Goal: Task Accomplishment & Management: Manage account settings

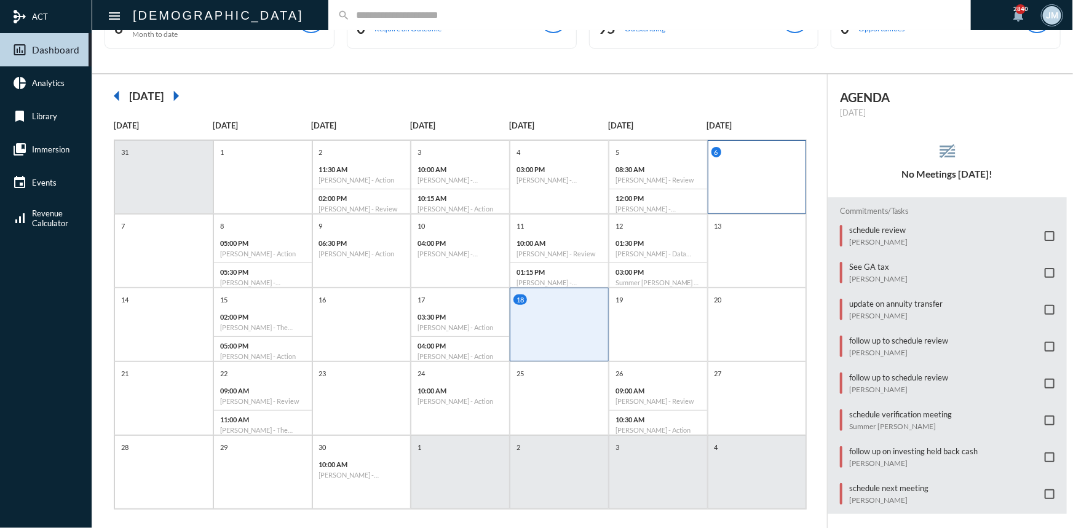
scroll to position [63, 0]
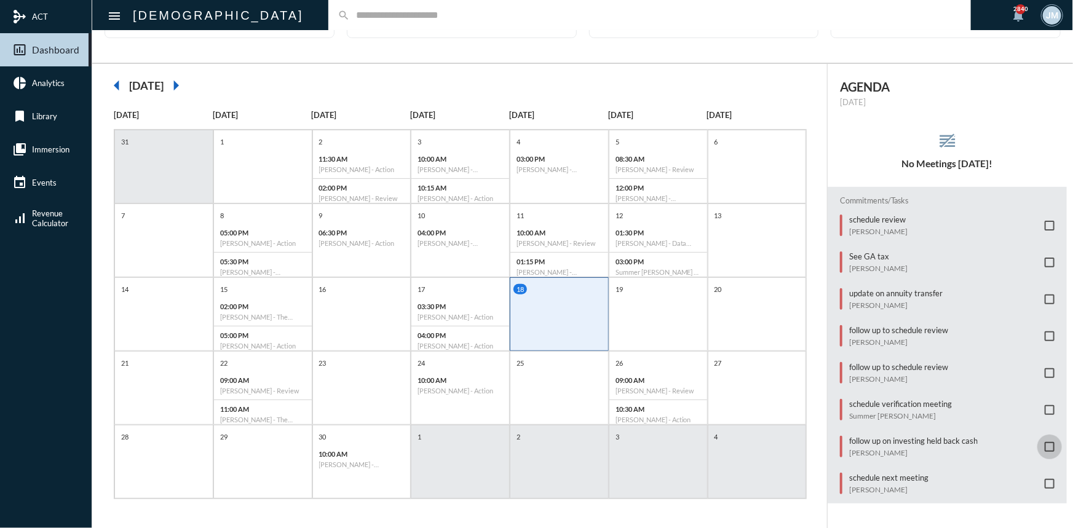
click at [1045, 442] on span at bounding box center [1050, 447] width 10 height 10
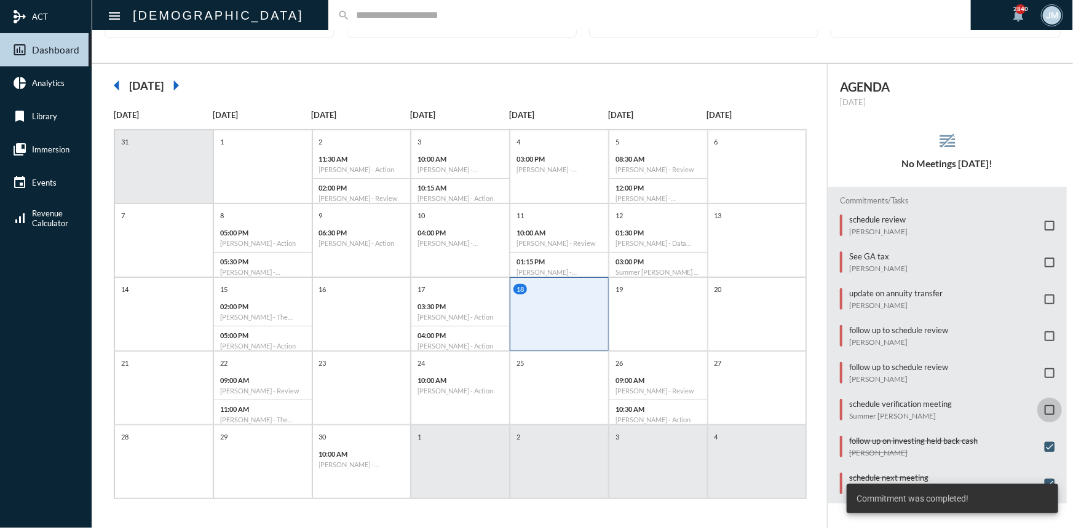
click at [1045, 405] on span at bounding box center [1050, 410] width 10 height 10
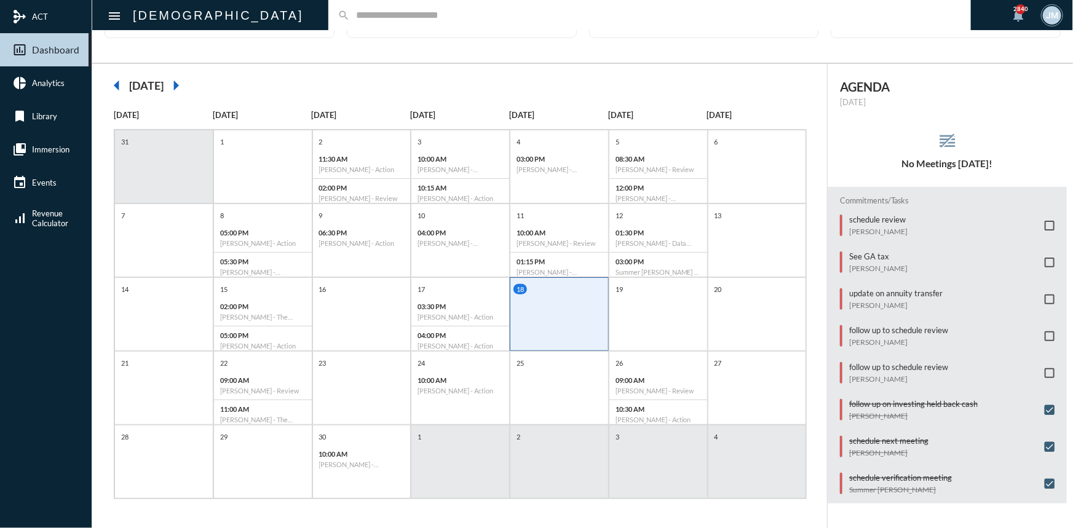
drag, startPoint x: 1072, startPoint y: 0, endPoint x: 821, endPoint y: 207, distance: 325.4
click at [821, 207] on div "arrow_left [DATE] arrow_right [DATE] [DATE] [DATE] [DATE] [DATE] [DATE] [DATE] …" at bounding box center [459, 297] width 735 height 466
click at [1045, 331] on span at bounding box center [1050, 336] width 10 height 10
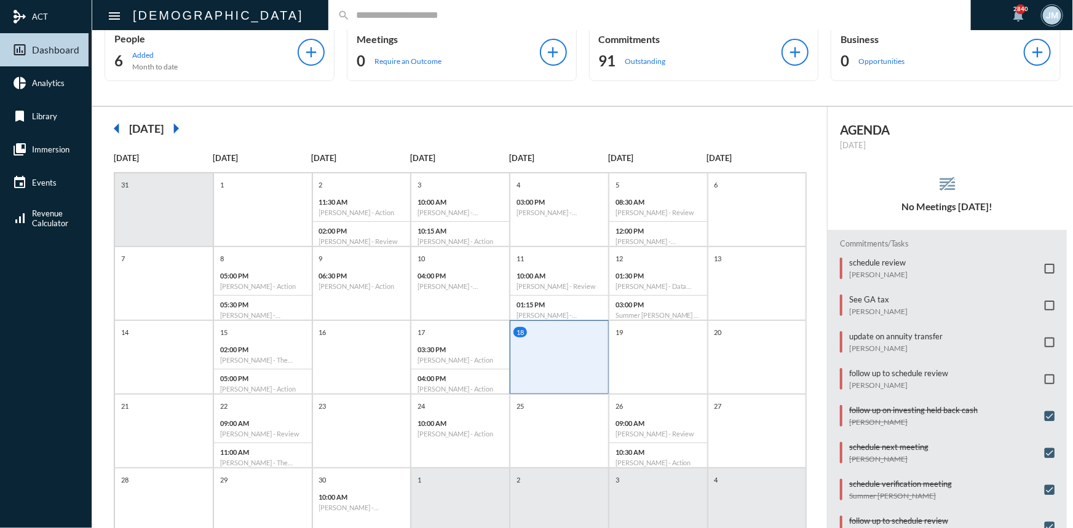
scroll to position [55, 0]
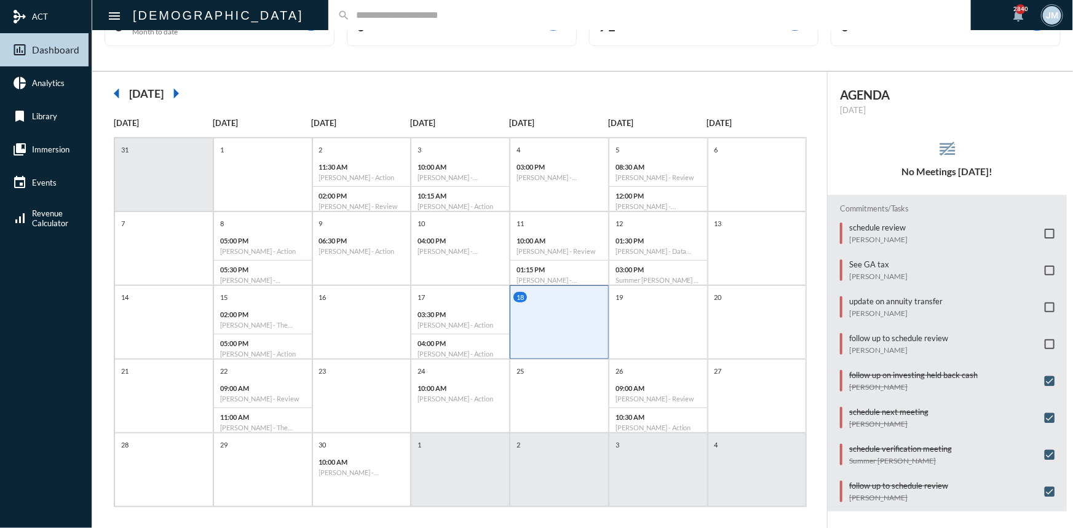
click at [116, 95] on mat-icon "arrow_left" at bounding box center [117, 93] width 25 height 25
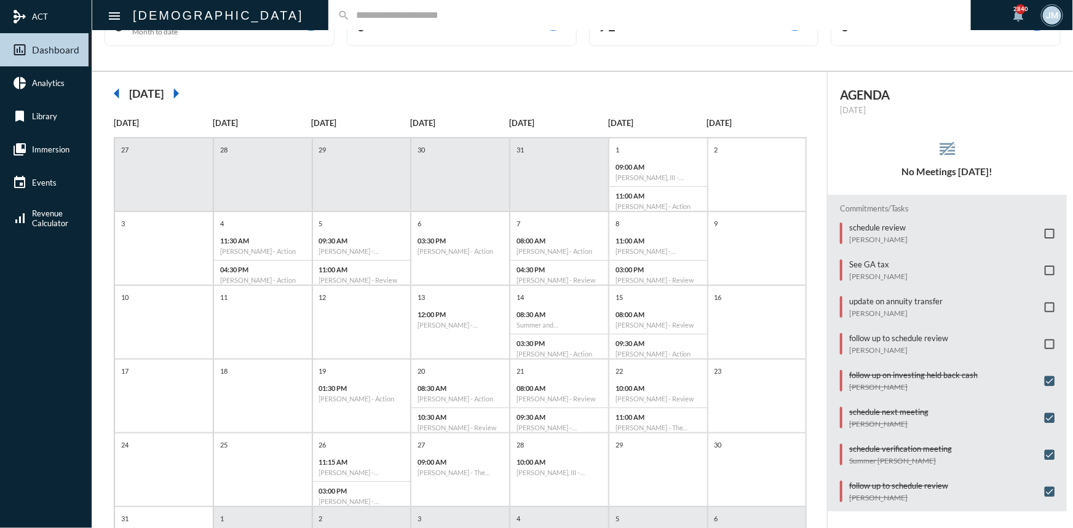
click at [188, 92] on mat-icon "arrow_right" at bounding box center [176, 93] width 25 height 25
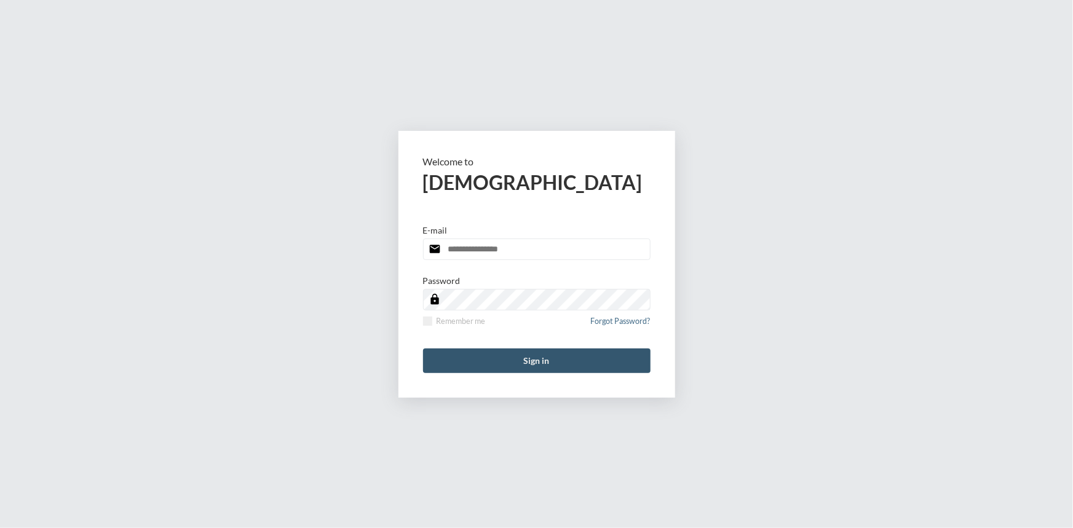
type input "**********"
click at [542, 352] on button "Sign in" at bounding box center [536, 361] width 227 height 25
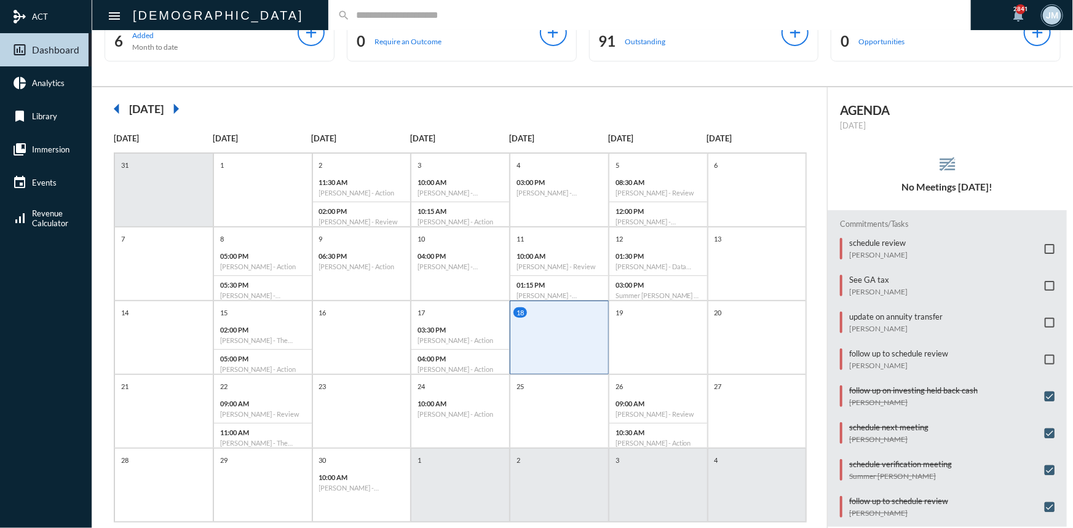
scroll to position [63, 0]
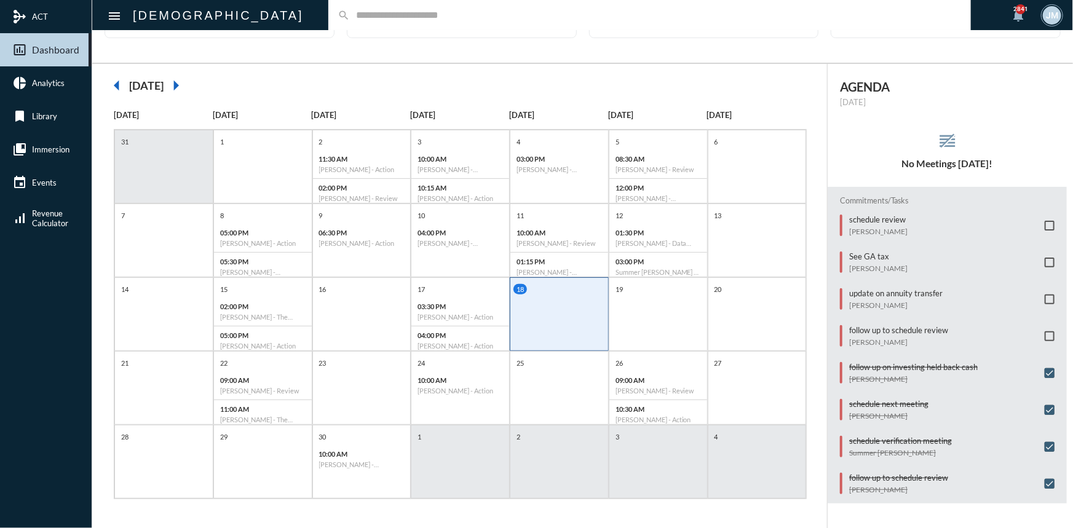
click at [1045, 294] on span at bounding box center [1050, 299] width 10 height 10
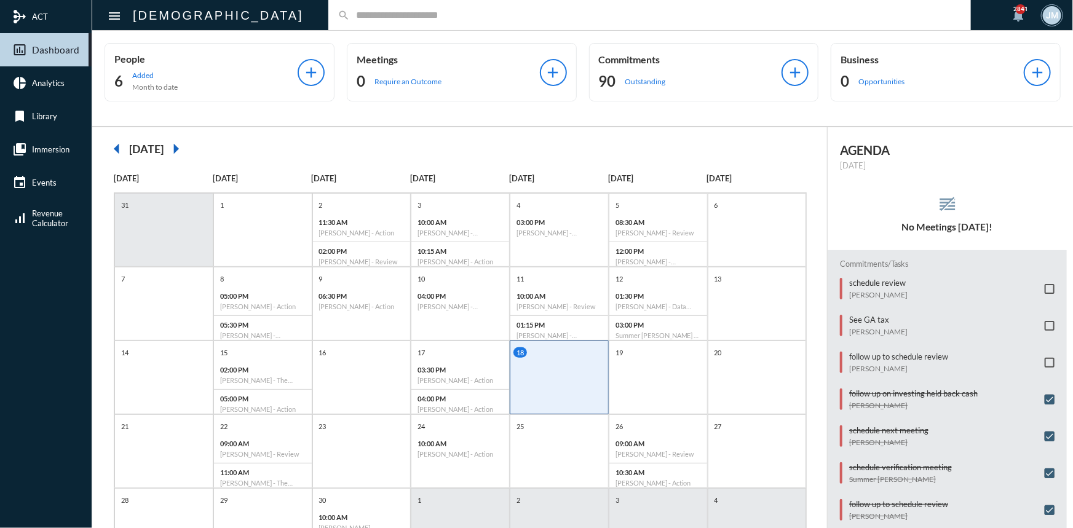
scroll to position [0, 0]
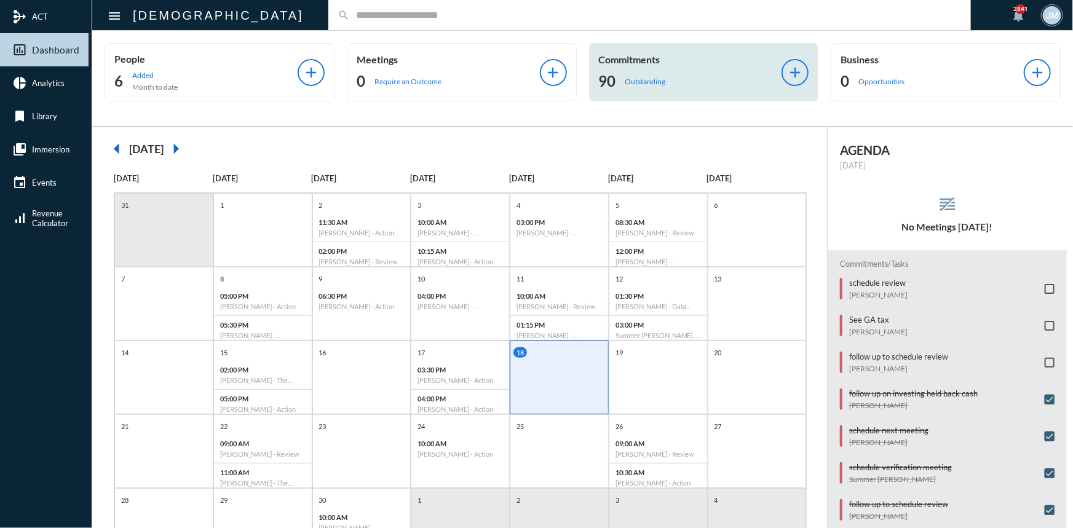
click at [614, 57] on p "Commitments" at bounding box center [690, 59] width 183 height 12
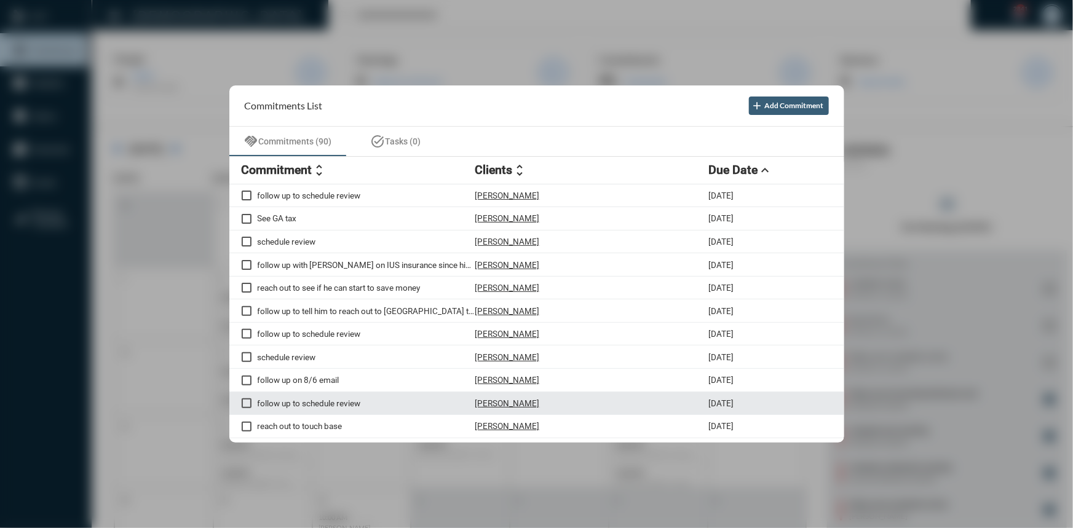
click at [245, 408] on span at bounding box center [247, 403] width 10 height 10
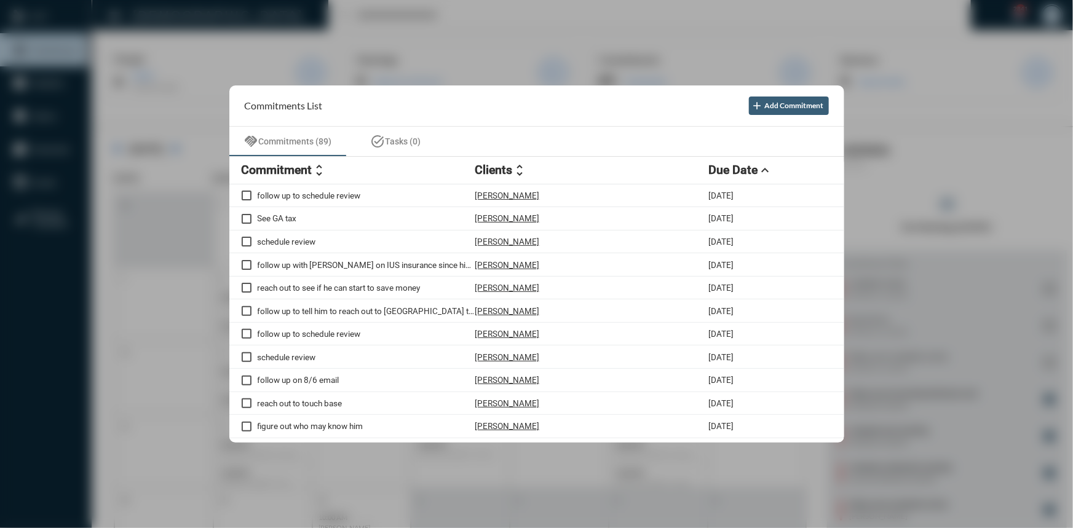
click at [582, 49] on div at bounding box center [536, 264] width 1073 height 528
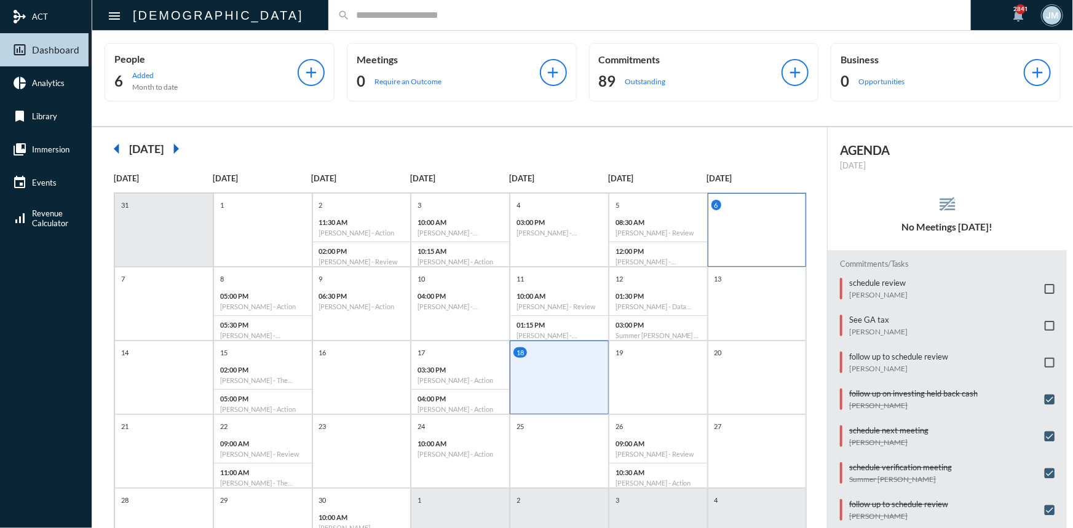
scroll to position [55, 0]
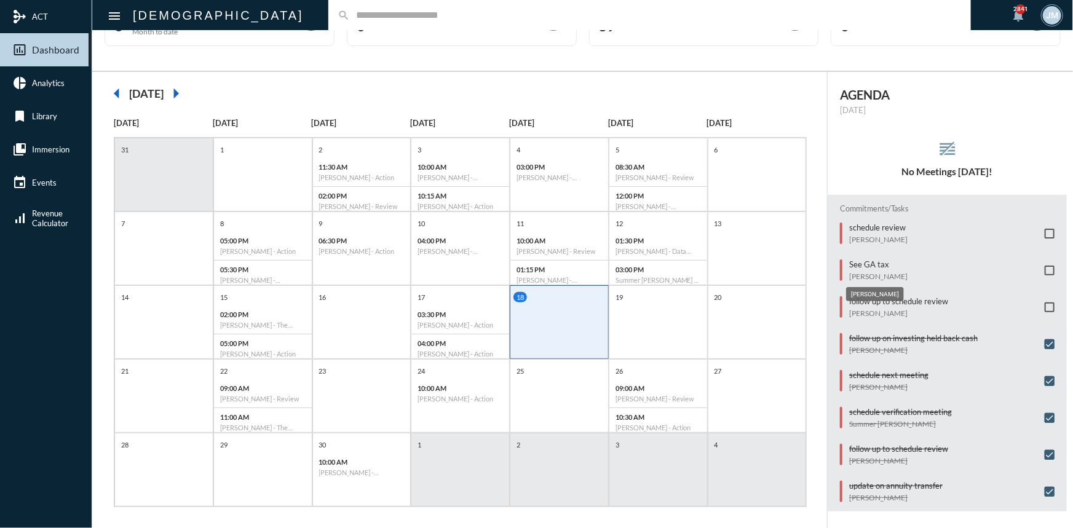
click at [866, 272] on p "[PERSON_NAME]" at bounding box center [878, 276] width 58 height 9
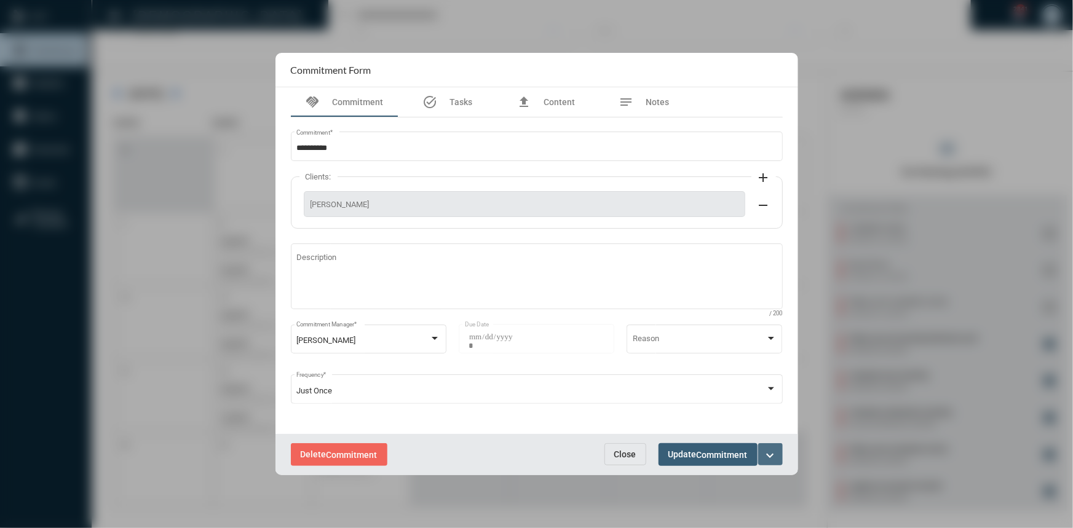
click at [773, 452] on mat-icon "expand_more" at bounding box center [770, 455] width 15 height 15
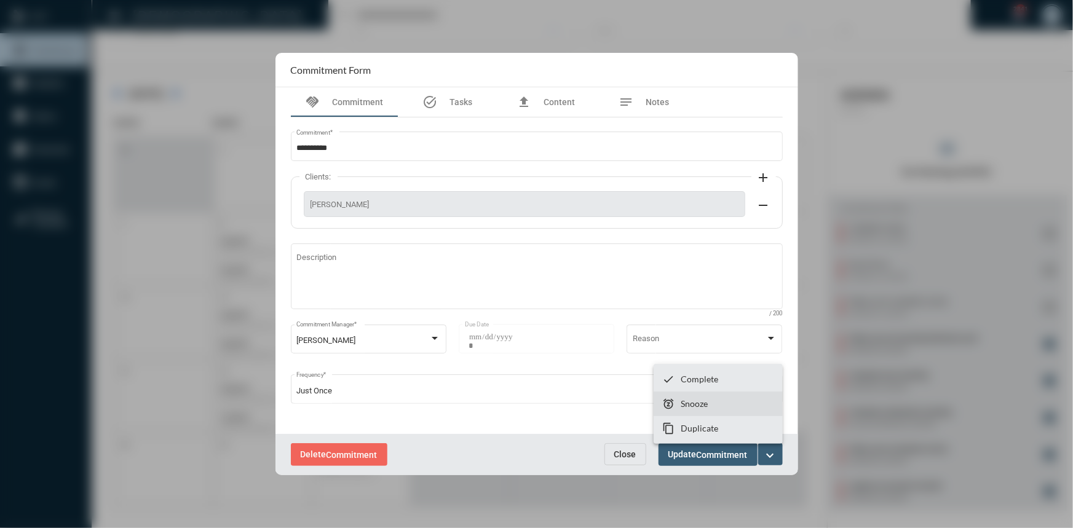
click at [705, 403] on p "Snooze" at bounding box center [694, 403] width 27 height 10
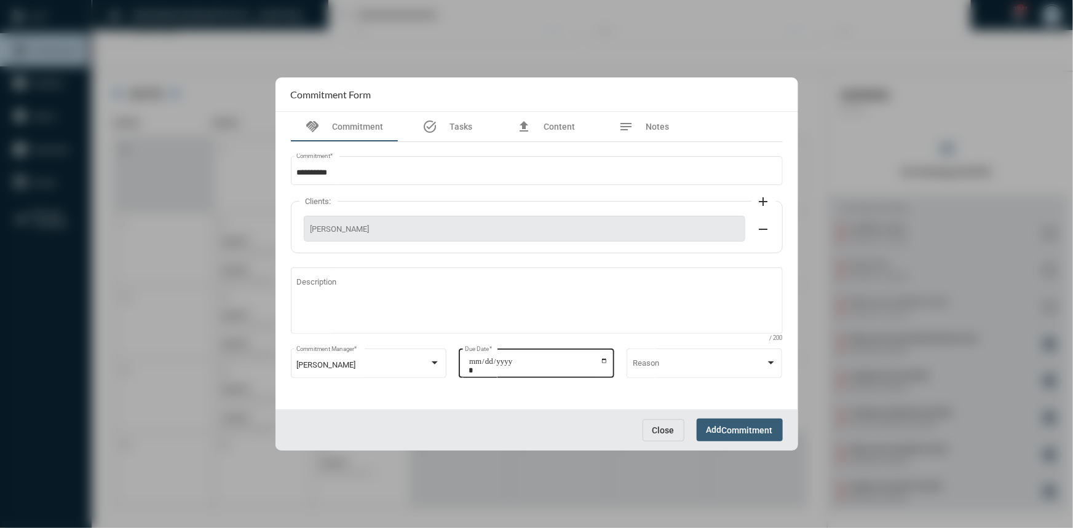
click at [606, 363] on input "**********" at bounding box center [538, 365] width 140 height 17
type input "**********"
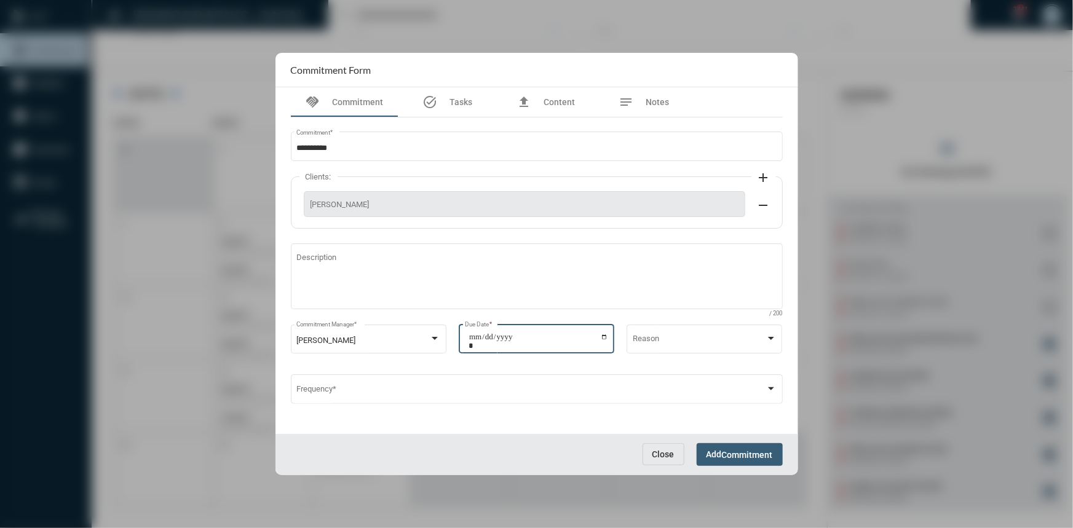
click at [729, 459] on span "Commitment" at bounding box center [747, 455] width 51 height 10
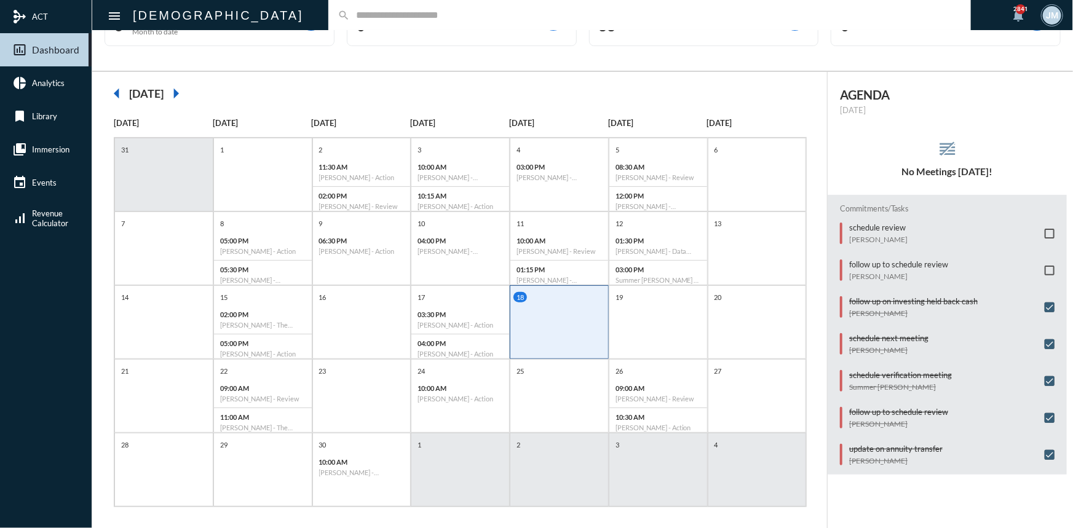
click at [328, 22] on div "search" at bounding box center [649, 15] width 642 height 30
click at [350, 17] on input "text" at bounding box center [656, 15] width 612 height 10
type input "******"
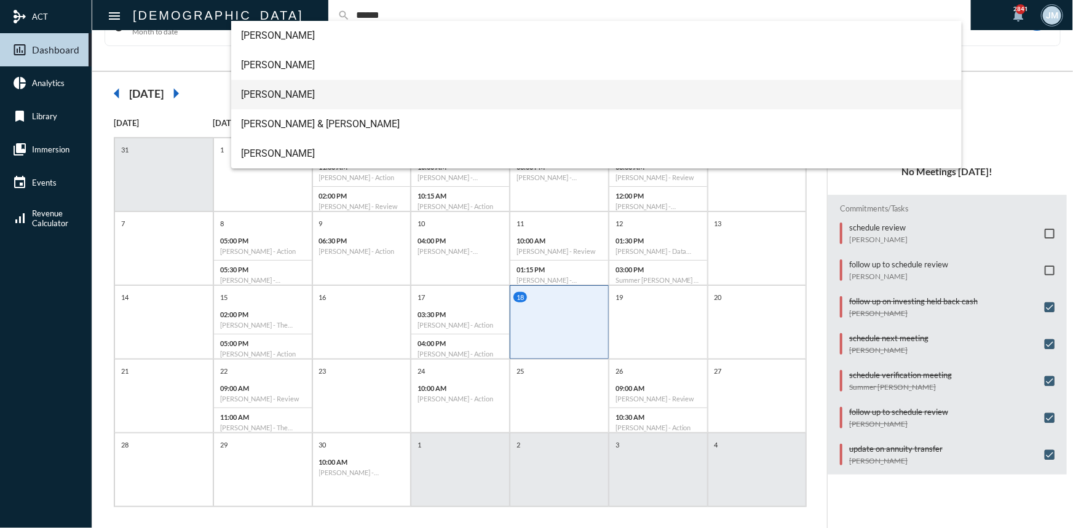
click at [263, 89] on span "Danny Brooke" at bounding box center [596, 95] width 711 height 30
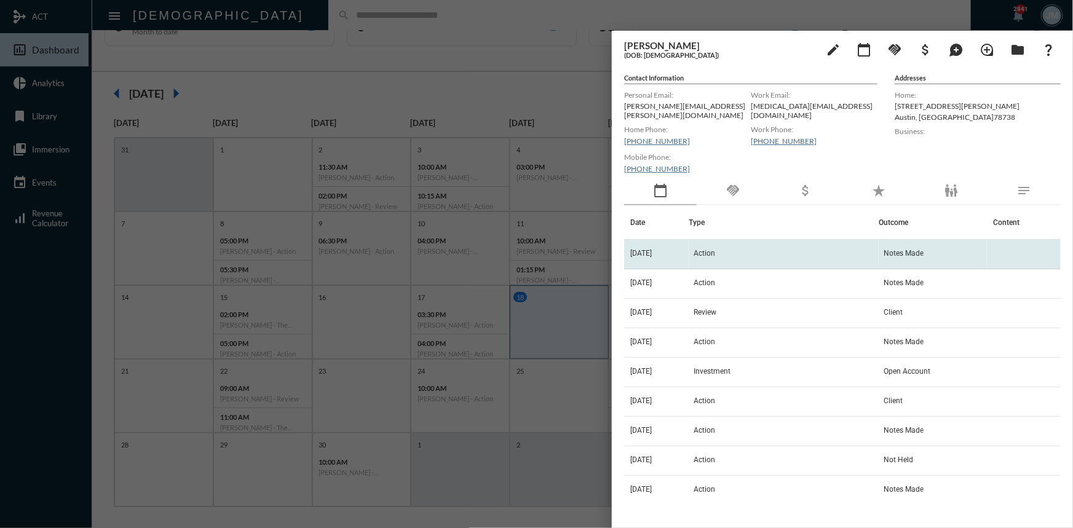
click at [715, 249] on span "Action" at bounding box center [705, 253] width 22 height 9
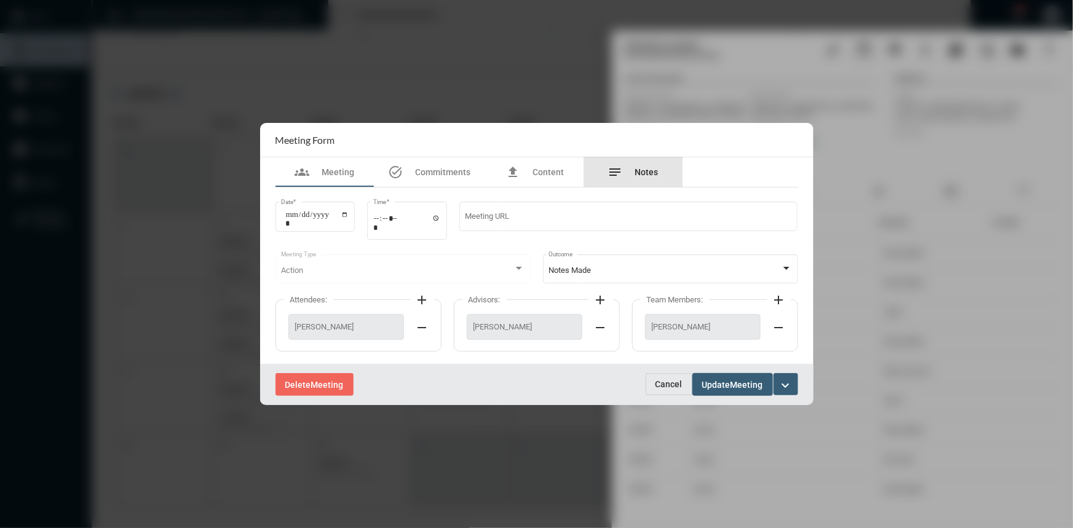
click at [652, 164] on div "notes Notes" at bounding box center [633, 172] width 98 height 30
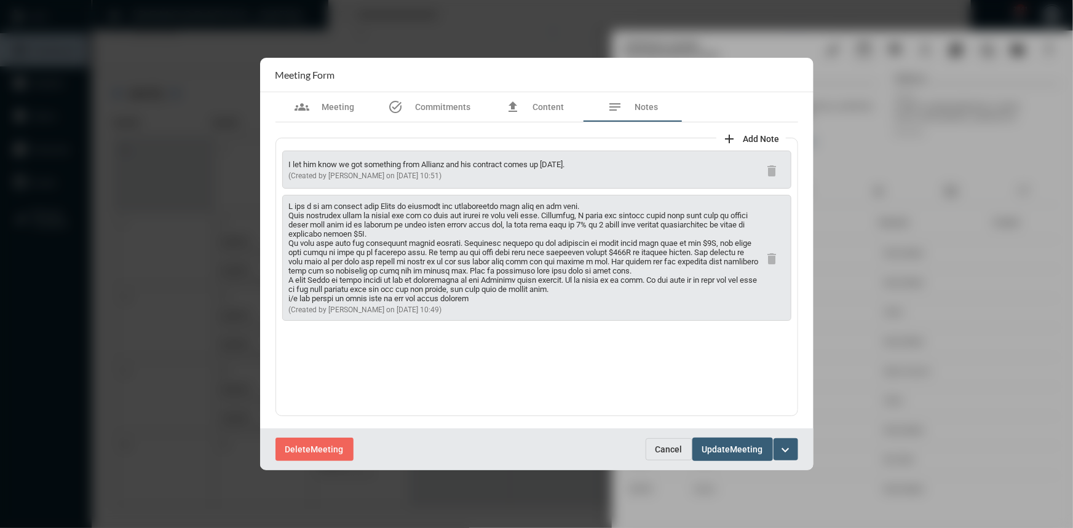
click at [671, 453] on span "Cancel" at bounding box center [668, 450] width 27 height 10
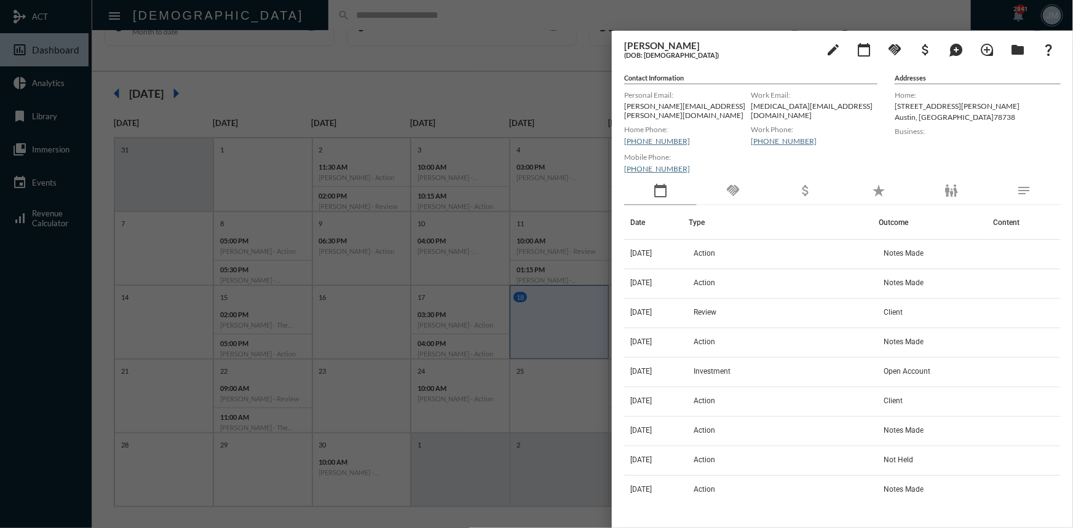
click at [741, 183] on div "handshake" at bounding box center [733, 191] width 73 height 28
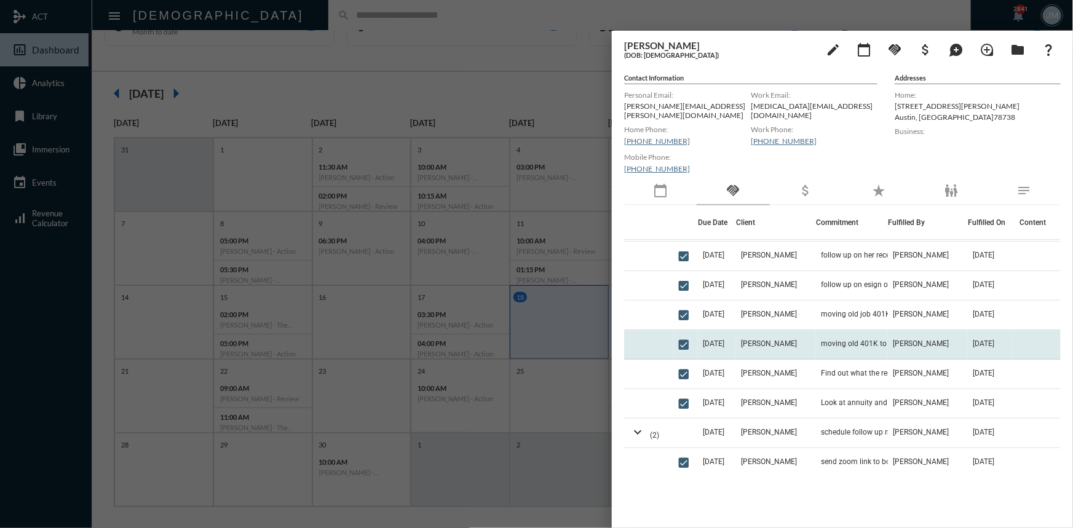
scroll to position [111, 0]
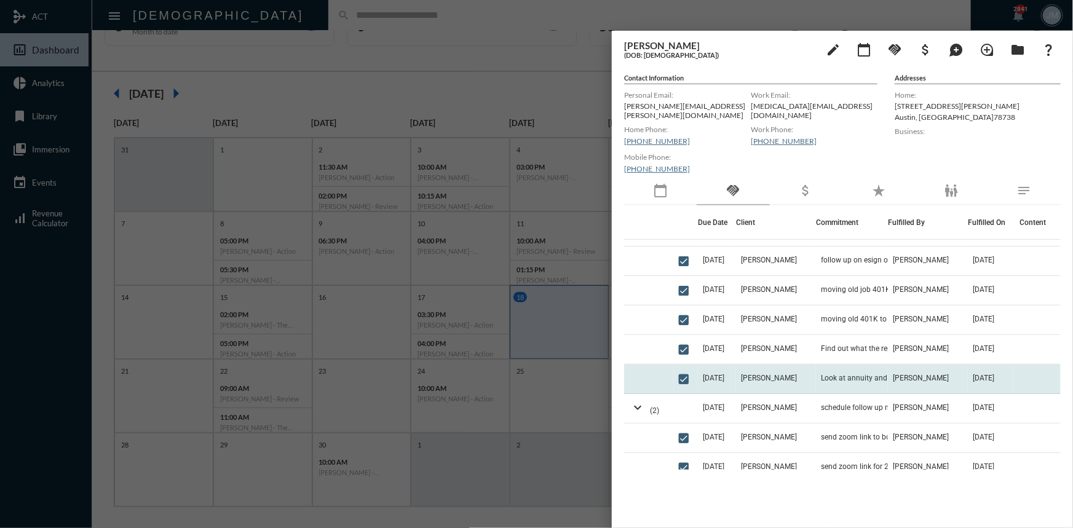
click at [817, 369] on td "Look at annuity and decide if we are changing strategy" at bounding box center [852, 380] width 72 height 30
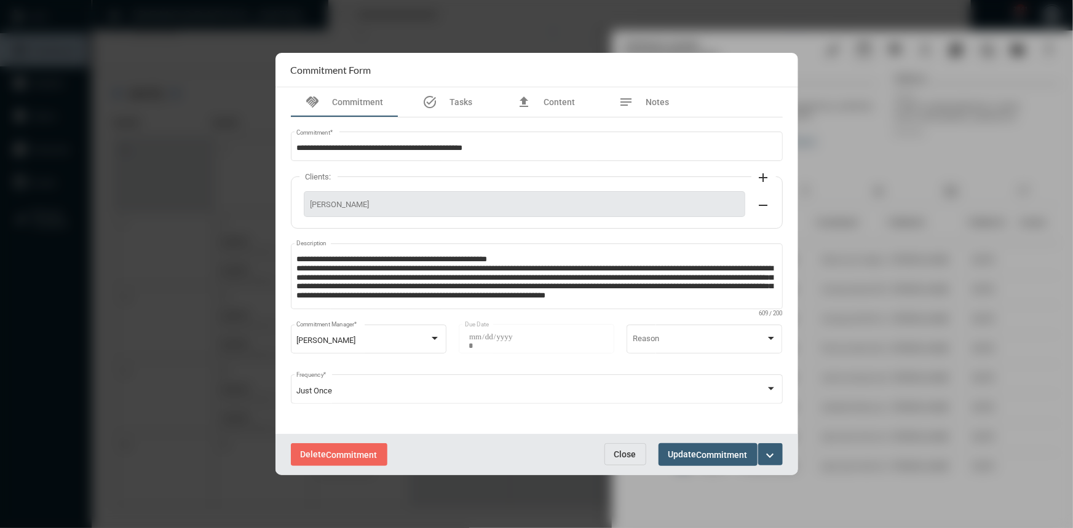
click at [630, 451] on span "Close" at bounding box center [625, 454] width 22 height 10
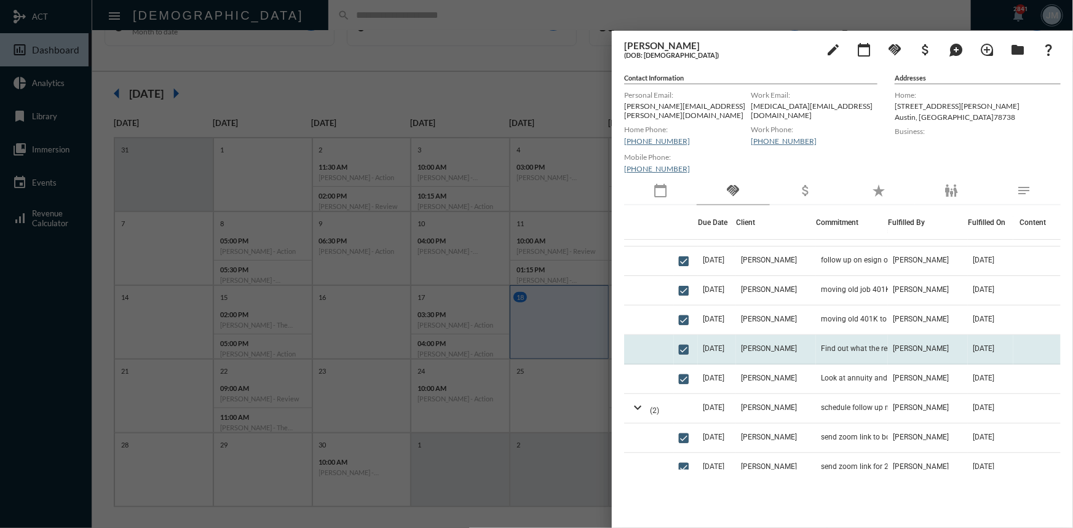
click at [801, 339] on td "[PERSON_NAME]" at bounding box center [776, 350] width 80 height 30
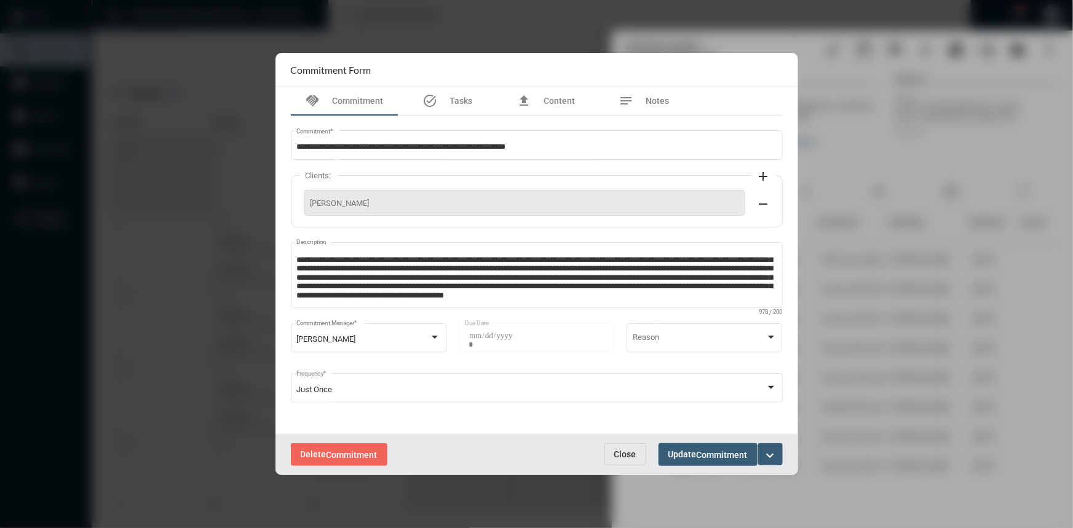
scroll to position [4, 0]
click at [628, 452] on span "Close" at bounding box center [625, 454] width 22 height 10
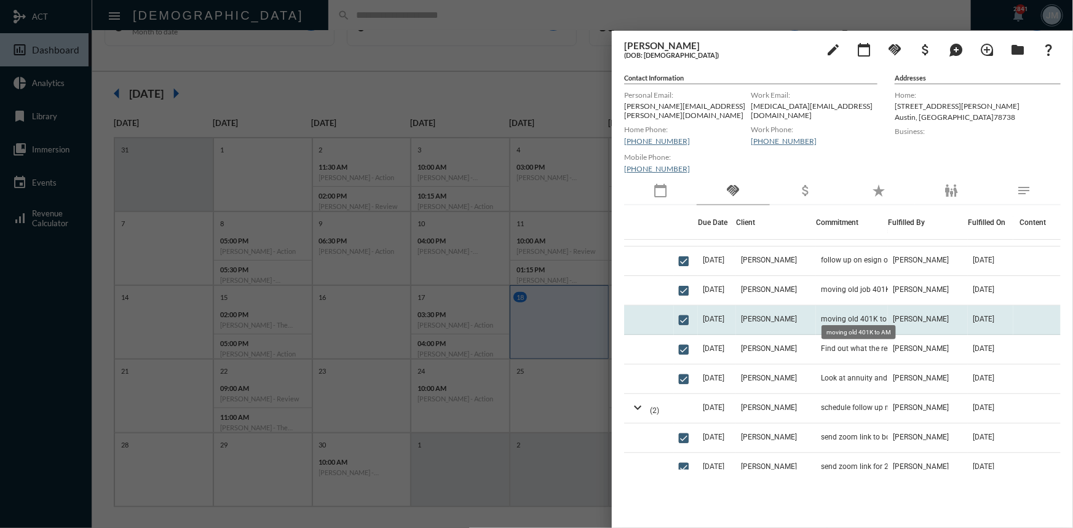
click at [843, 315] on span "moving old 401K to AM" at bounding box center [860, 319] width 79 height 9
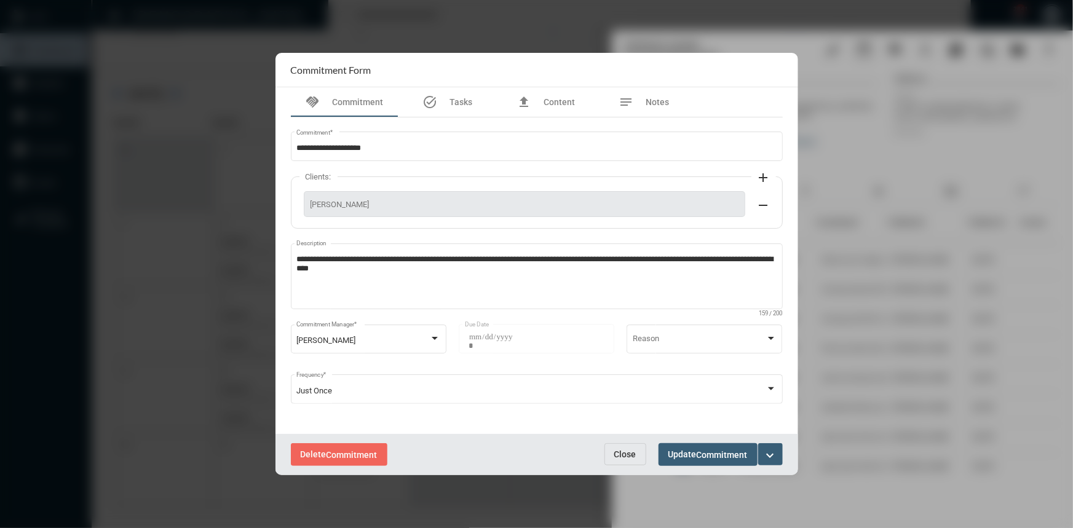
click at [626, 459] on span "Close" at bounding box center [625, 454] width 22 height 10
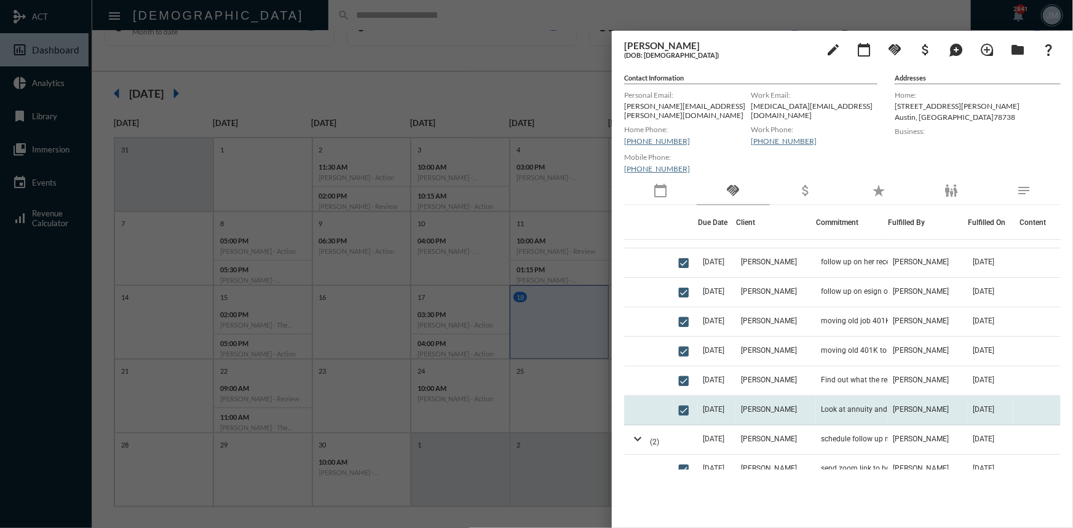
scroll to position [55, 0]
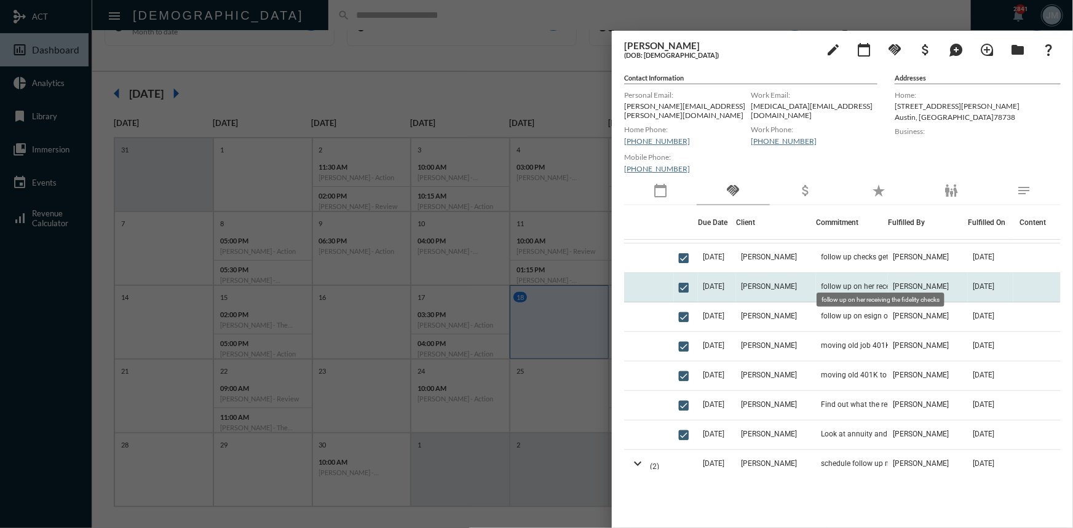
click at [824, 282] on span "follow up on her receiving the fidelity checks" at bounding box center [882, 286] width 123 height 9
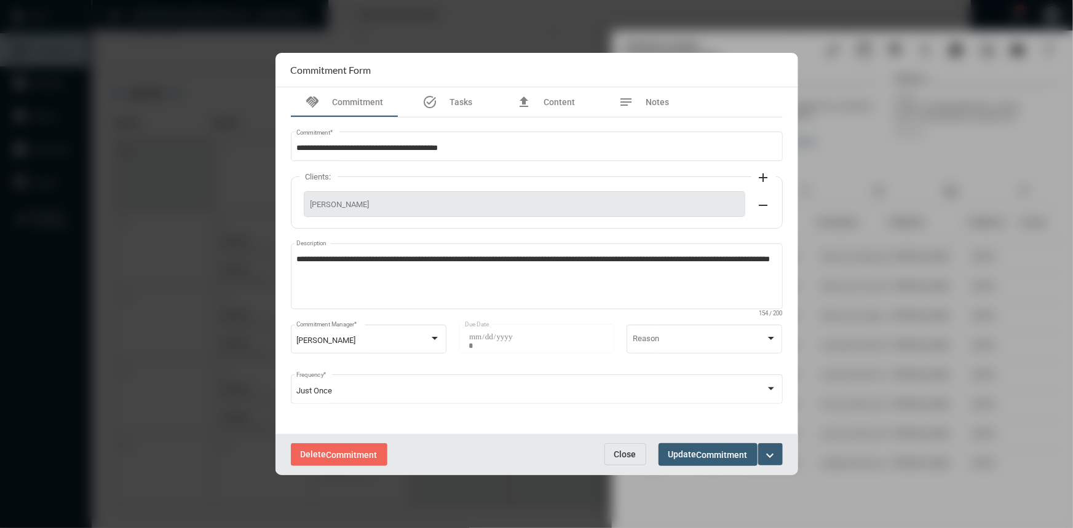
click at [630, 451] on span "Close" at bounding box center [625, 454] width 22 height 10
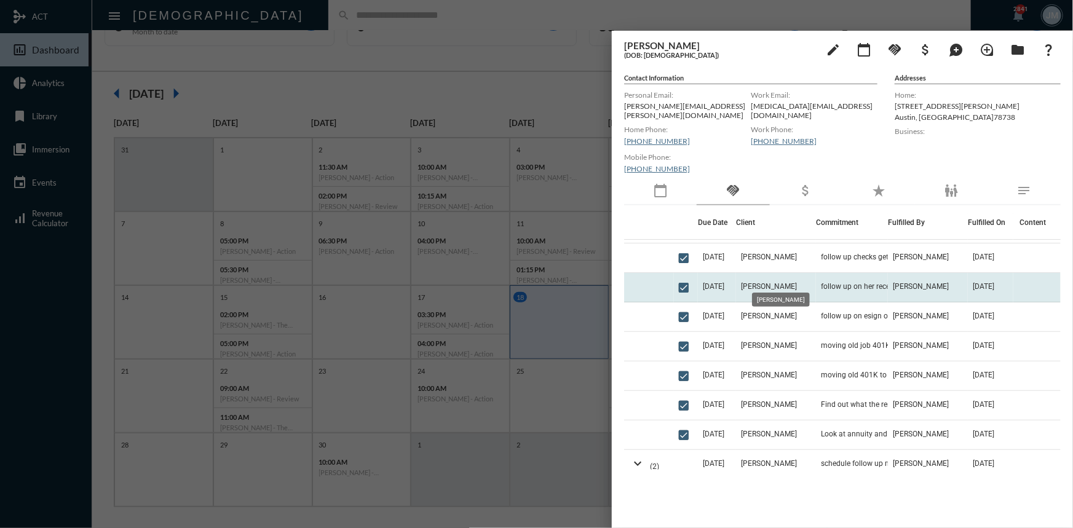
scroll to position [0, 0]
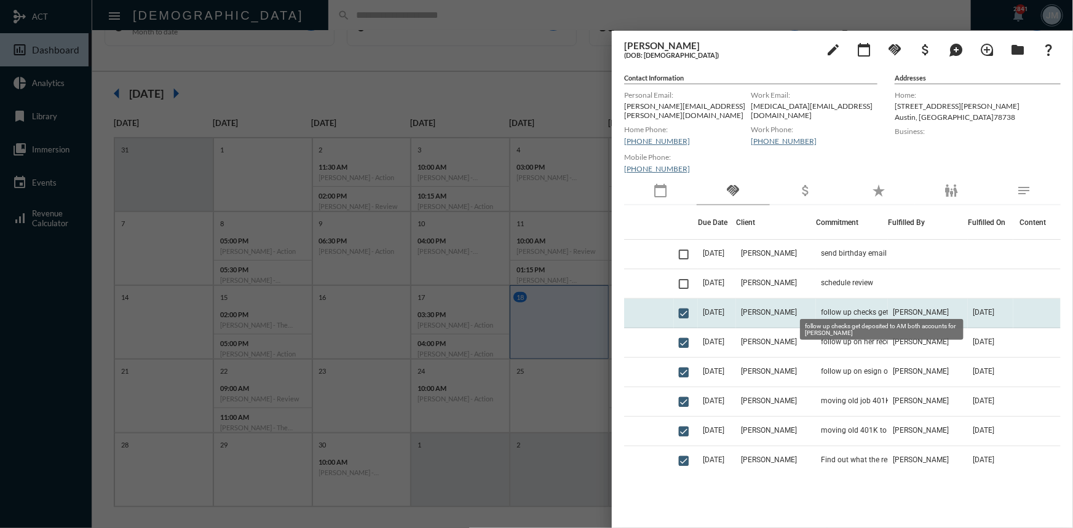
click at [841, 308] on span "follow up checks get deposited to AM both accounts for Lori" at bounding box center [882, 312] width 123 height 9
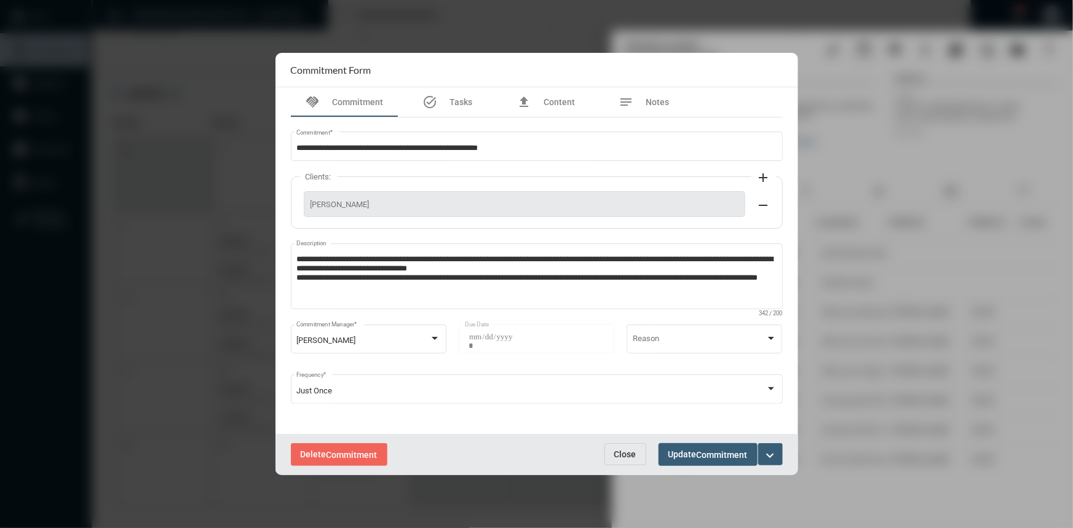
click at [633, 449] on span "Close" at bounding box center [625, 454] width 22 height 10
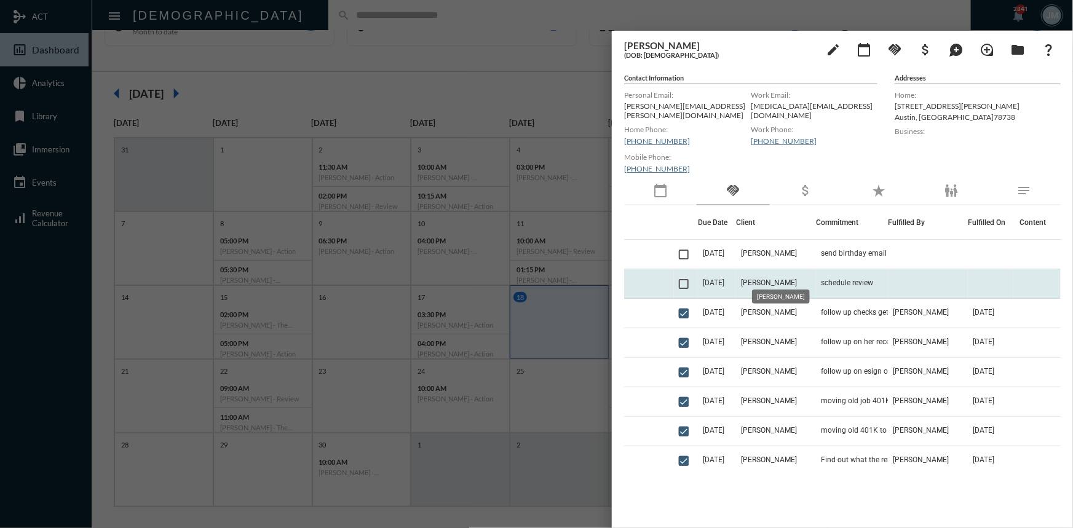
click at [780, 279] on span "[PERSON_NAME]" at bounding box center [769, 283] width 56 height 9
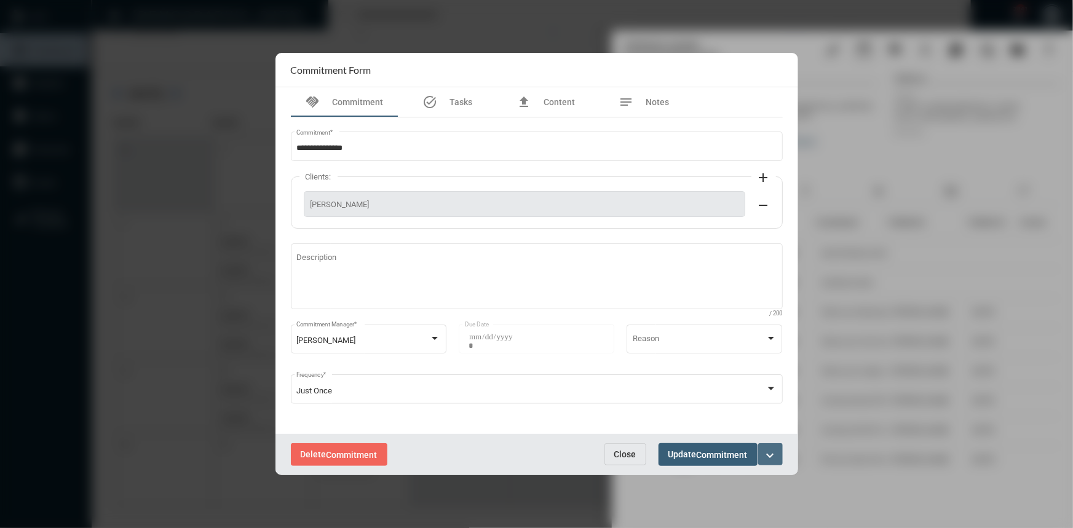
click at [769, 457] on mat-icon "expand_more" at bounding box center [770, 455] width 15 height 15
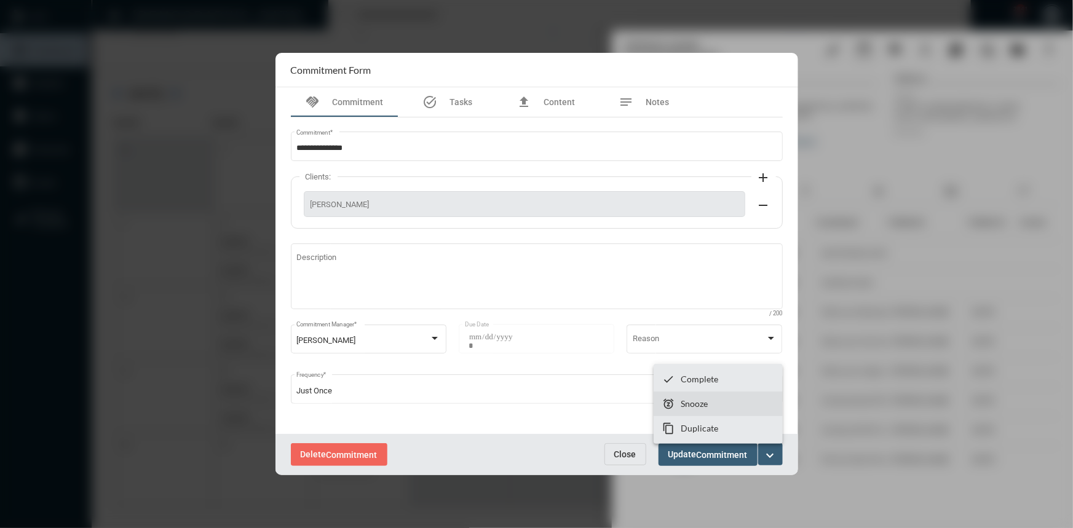
click at [734, 406] on section "snooze Snooze" at bounding box center [718, 404] width 129 height 25
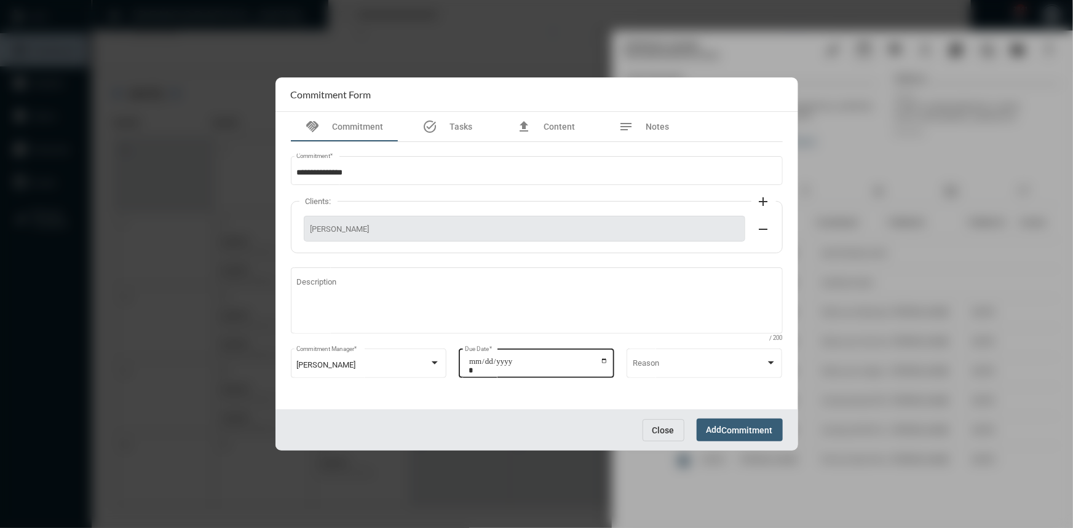
click at [605, 364] on input "**********" at bounding box center [538, 365] width 140 height 17
type input "**********"
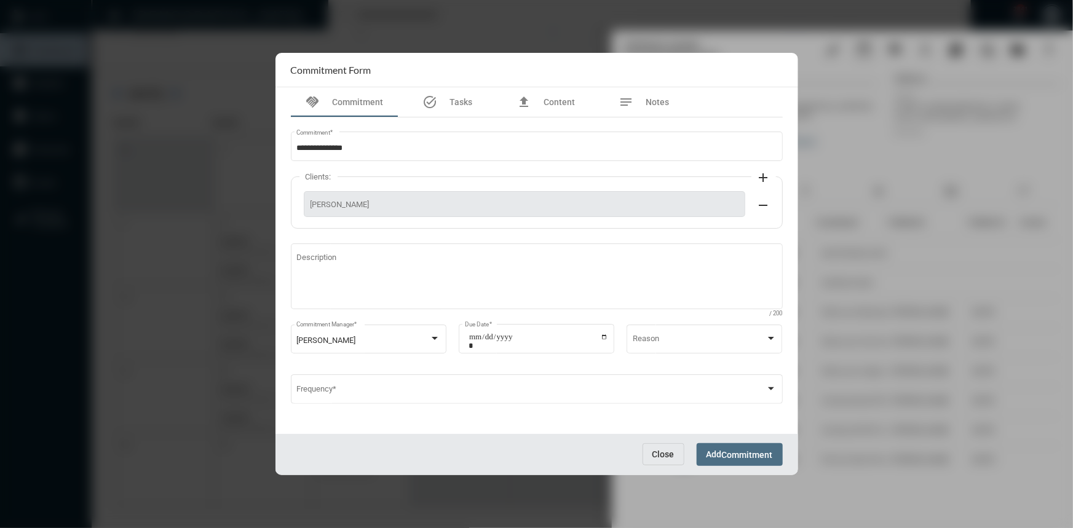
click at [729, 454] on span "Commitment" at bounding box center [747, 455] width 51 height 10
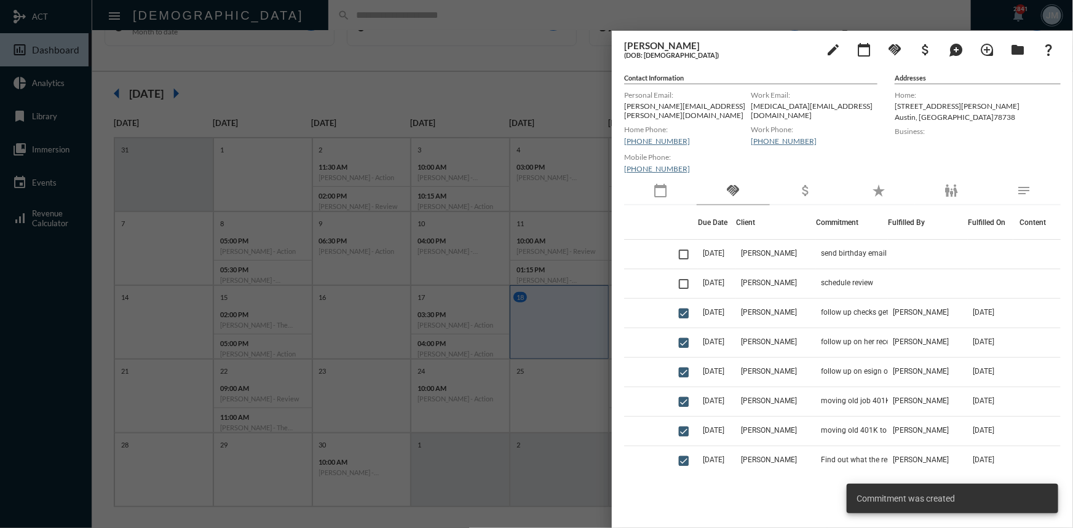
click at [477, 75] on div at bounding box center [536, 264] width 1073 height 528
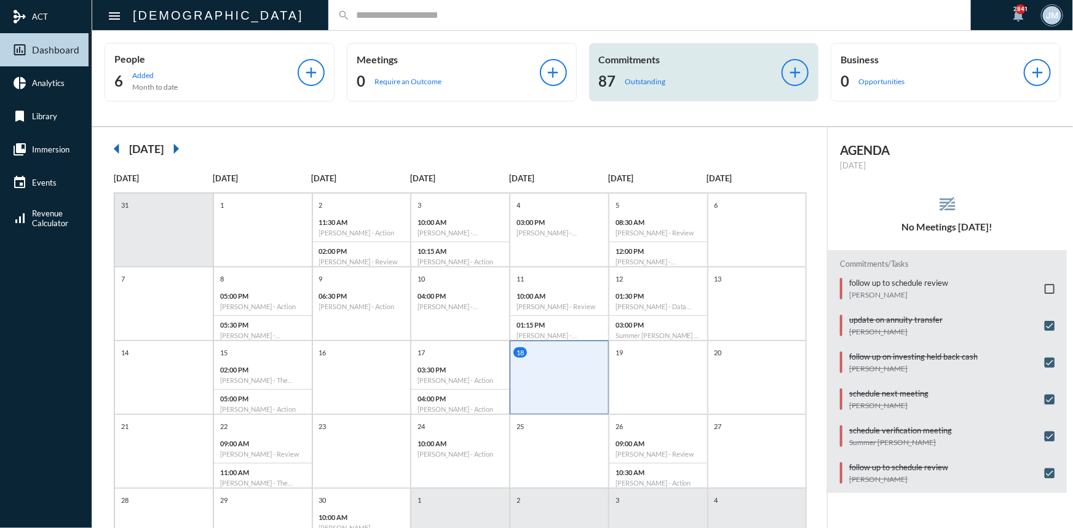
click at [622, 55] on p "Commitments" at bounding box center [690, 59] width 183 height 12
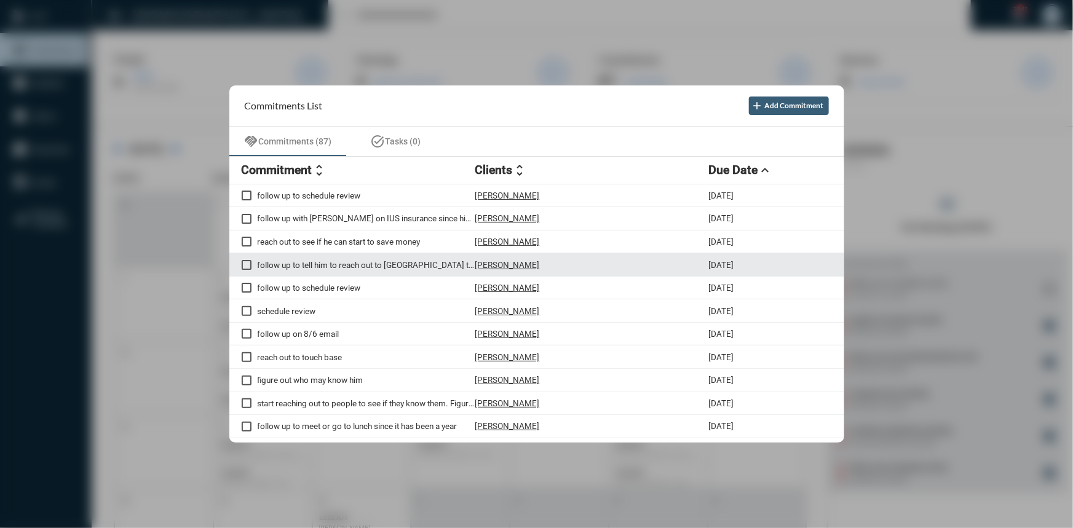
click at [378, 259] on div "follow up to tell him to reach out to USAA to convert his IRA to a Roth Scott M…" at bounding box center [536, 264] width 615 height 23
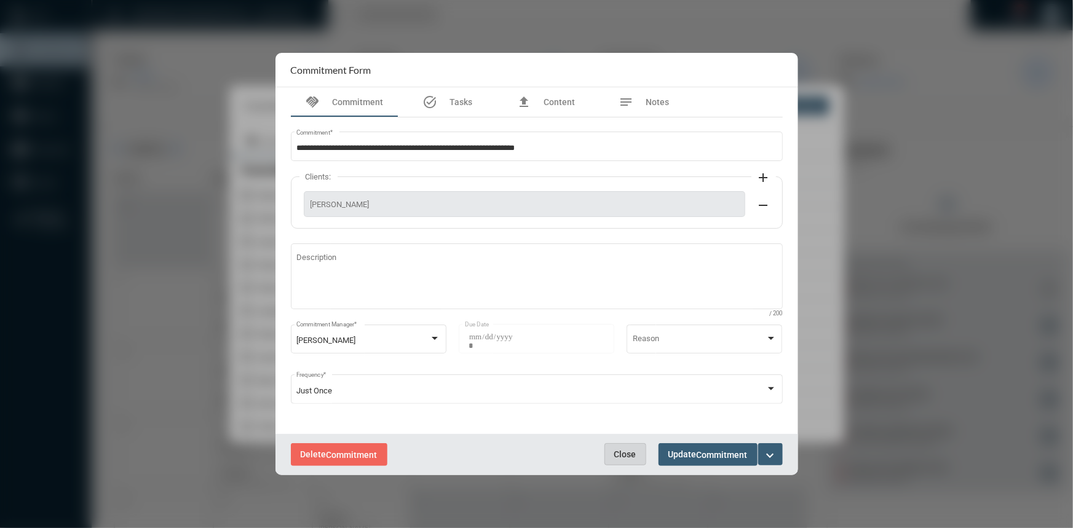
click at [626, 452] on span "Close" at bounding box center [625, 454] width 22 height 10
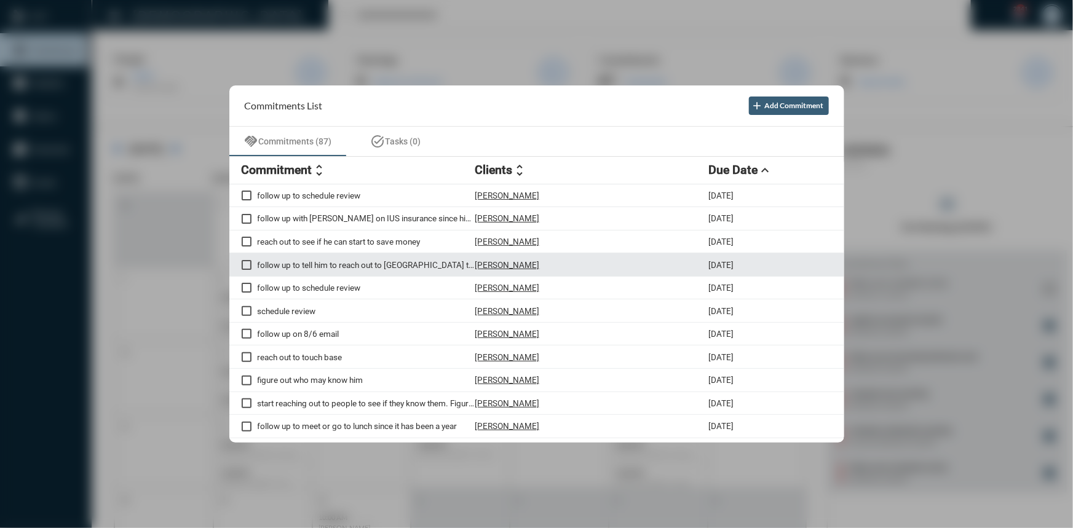
click at [500, 264] on p "Scott McNear" at bounding box center [507, 265] width 65 height 10
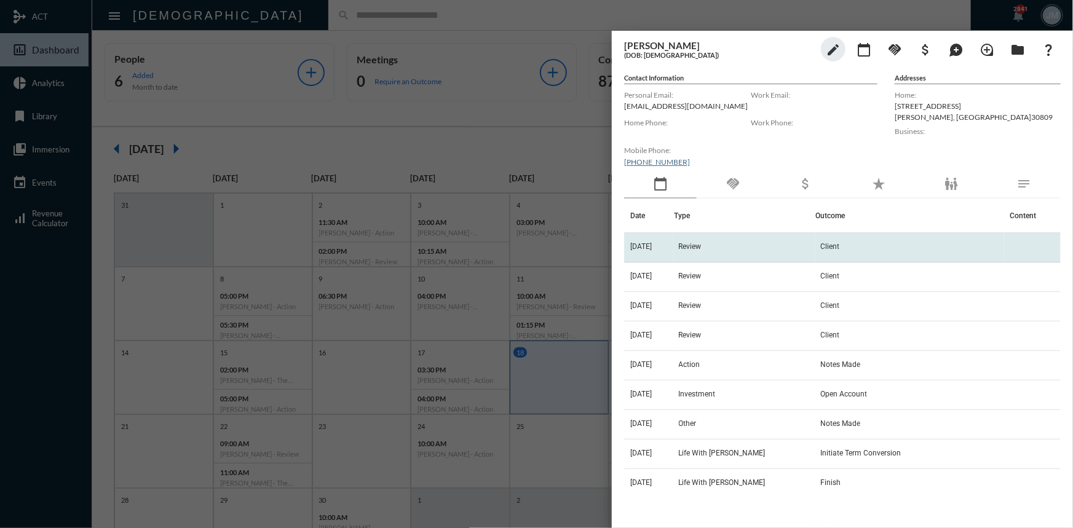
click at [701, 244] on span "Review" at bounding box center [690, 246] width 23 height 9
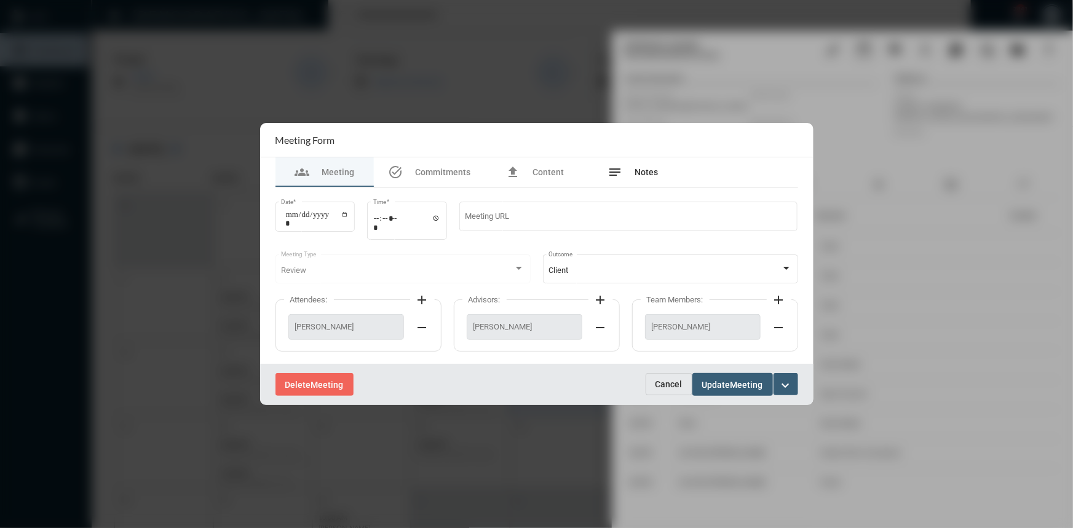
click at [641, 173] on span "Notes" at bounding box center [646, 172] width 23 height 10
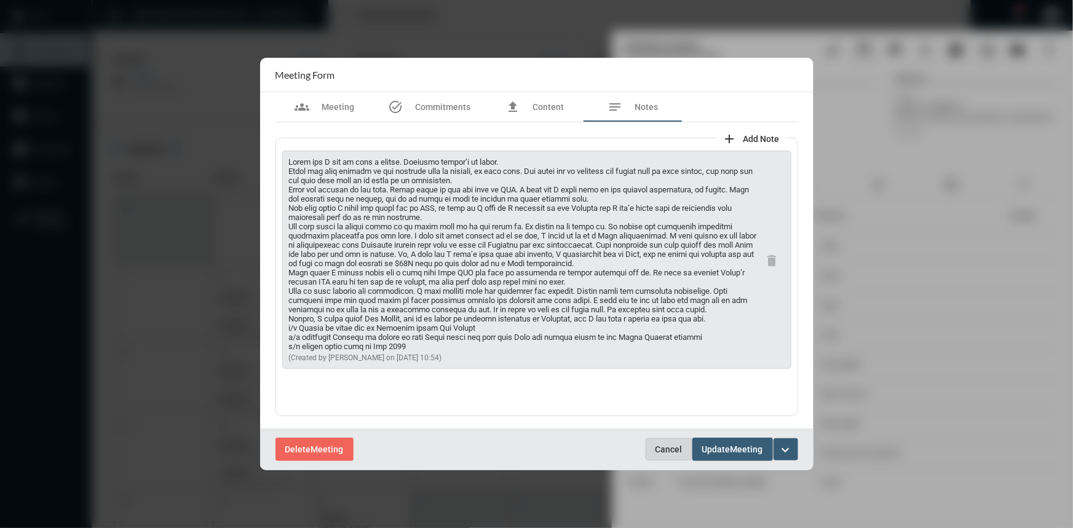
click at [654, 449] on button "Cancel" at bounding box center [669, 449] width 47 height 22
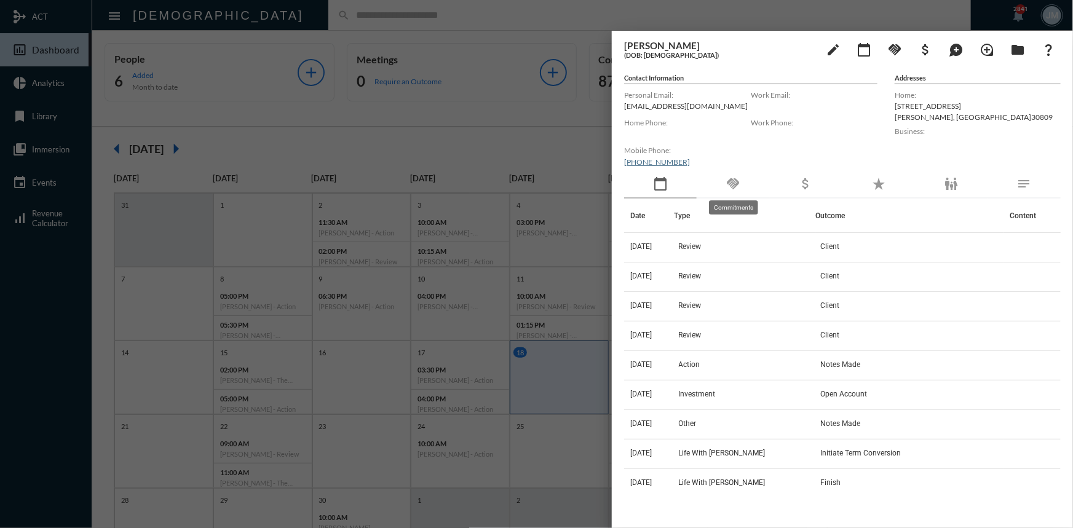
click at [729, 183] on mat-icon "handshake" at bounding box center [732, 183] width 15 height 15
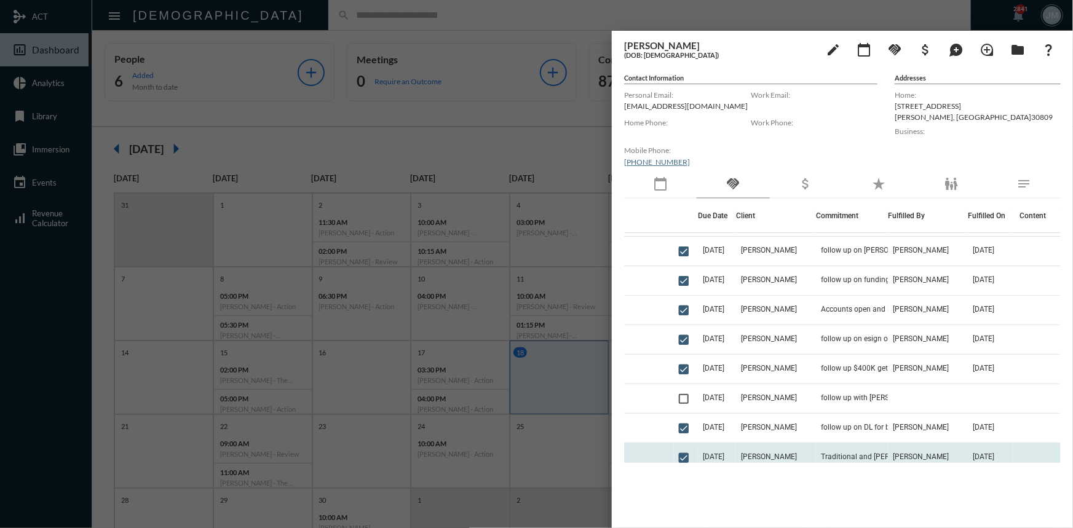
scroll to position [167, 0]
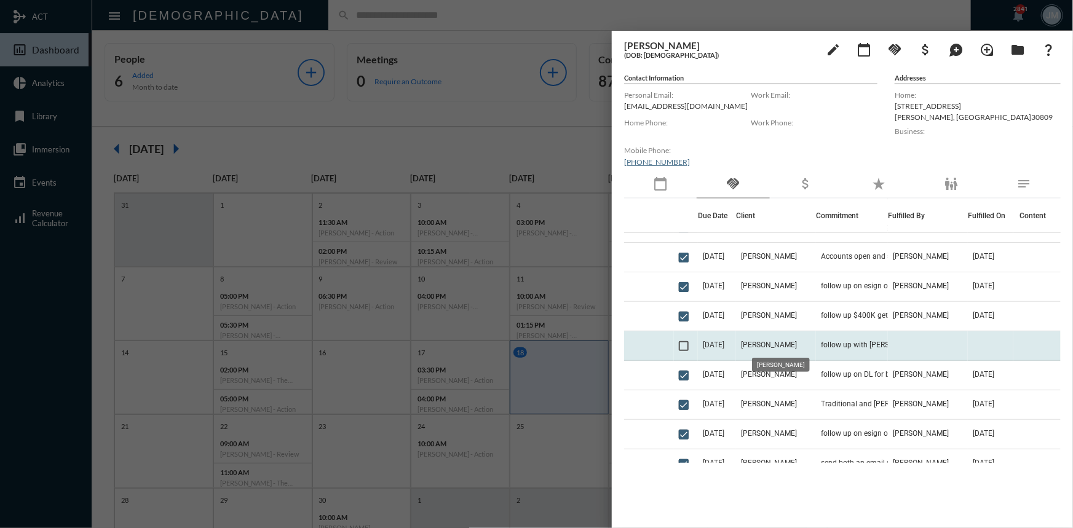
click at [766, 344] on span "Scott McNear" at bounding box center [769, 345] width 56 height 9
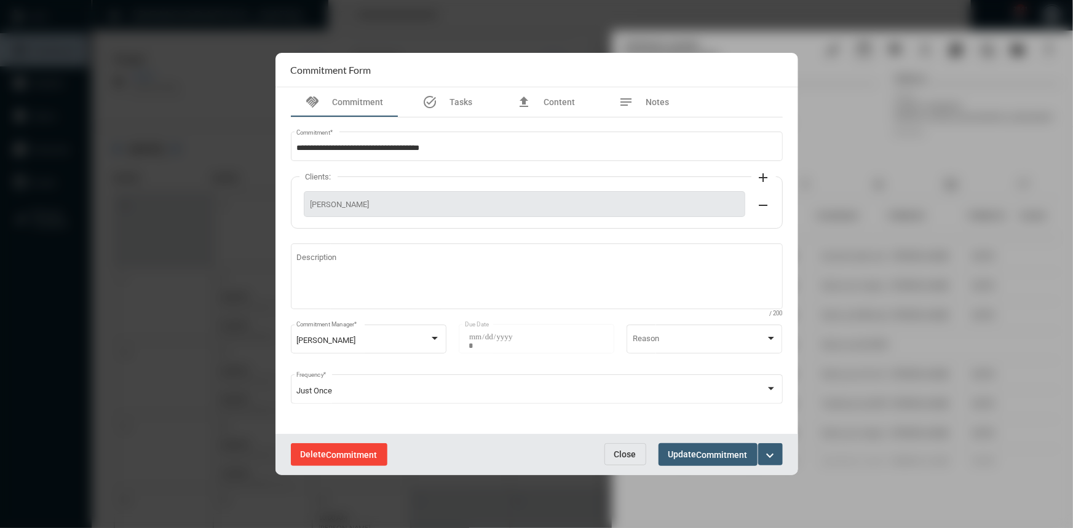
click at [325, 449] on span "Delete Commitment" at bounding box center [339, 454] width 77 height 10
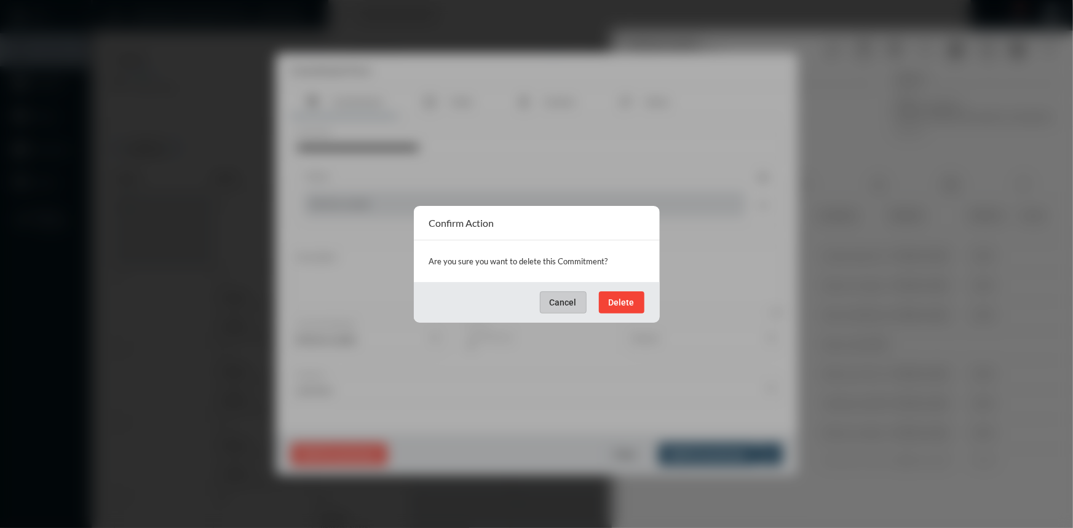
click at [618, 301] on span "Delete" at bounding box center [622, 303] width 26 height 10
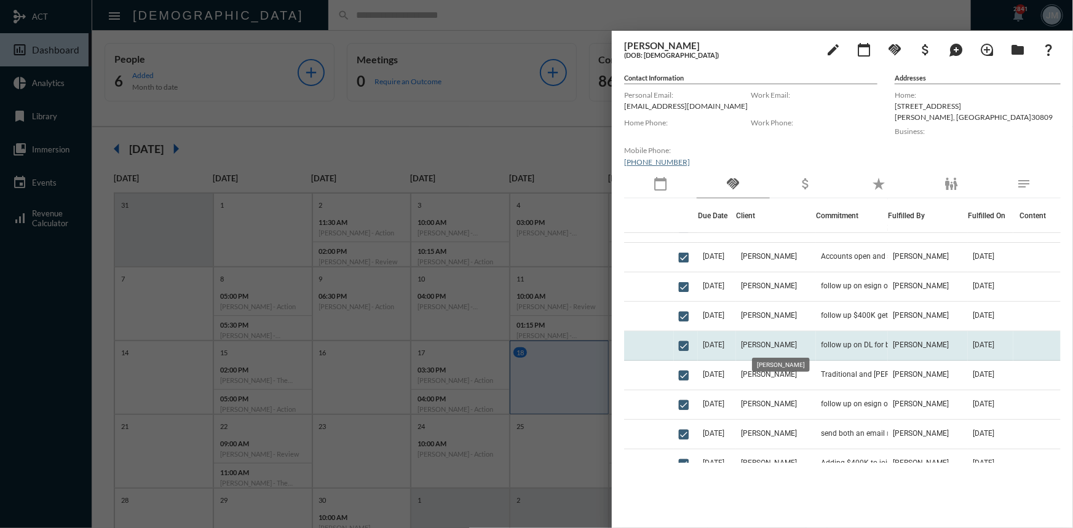
click at [761, 346] on span "Scott McNear" at bounding box center [769, 345] width 56 height 9
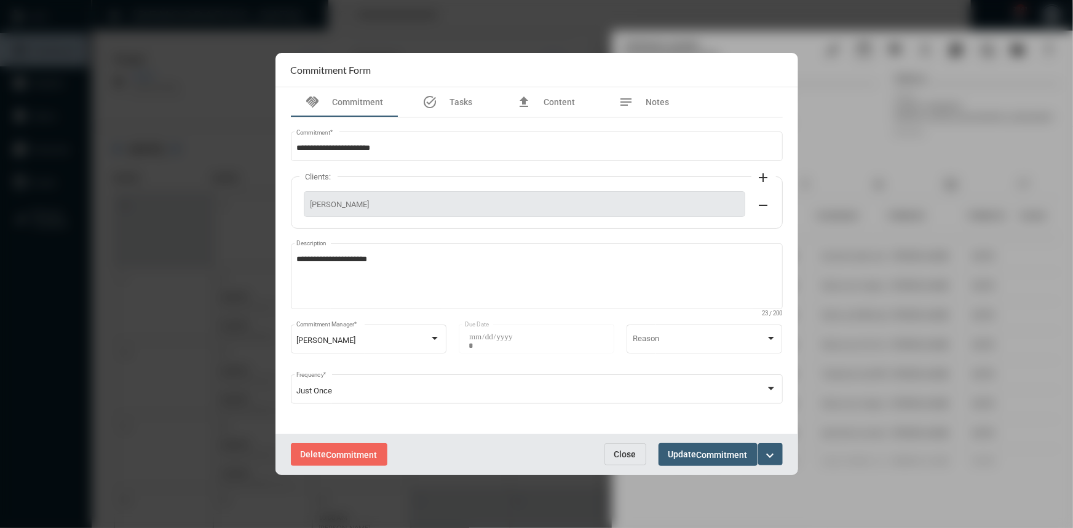
click at [628, 454] on span "Close" at bounding box center [625, 454] width 22 height 10
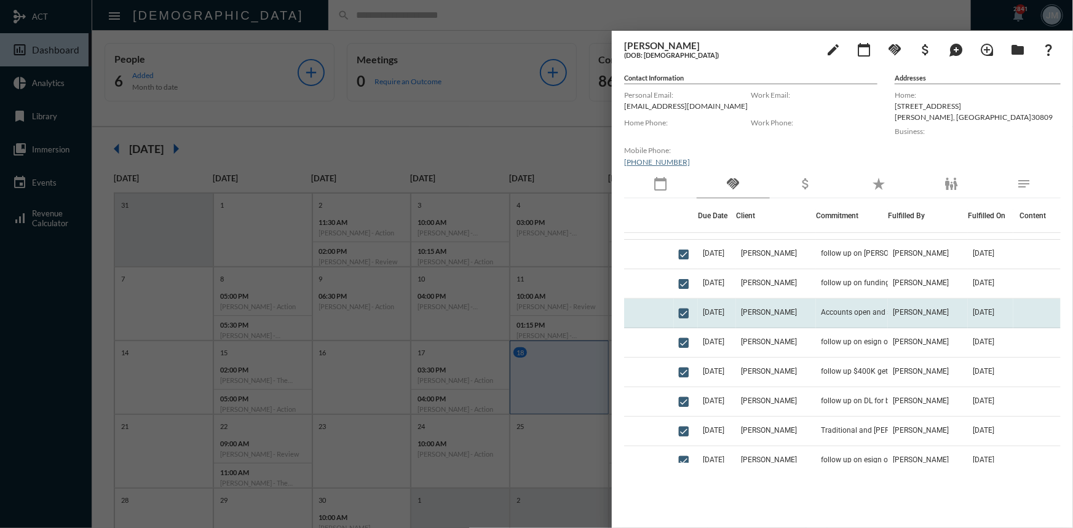
scroll to position [55, 0]
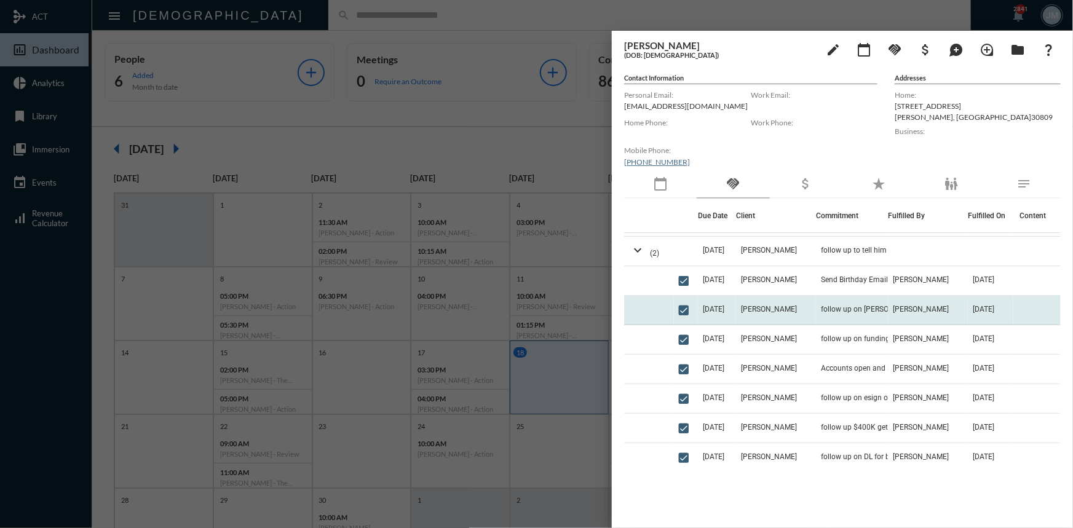
click at [733, 307] on td "7/17/25" at bounding box center [717, 311] width 38 height 30
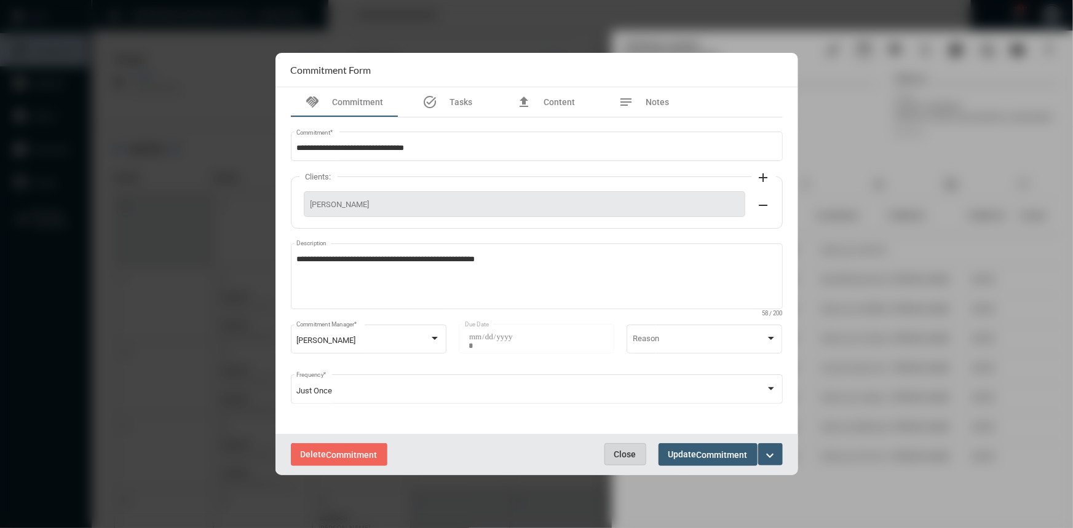
click at [622, 447] on button "Close" at bounding box center [625, 454] width 42 height 22
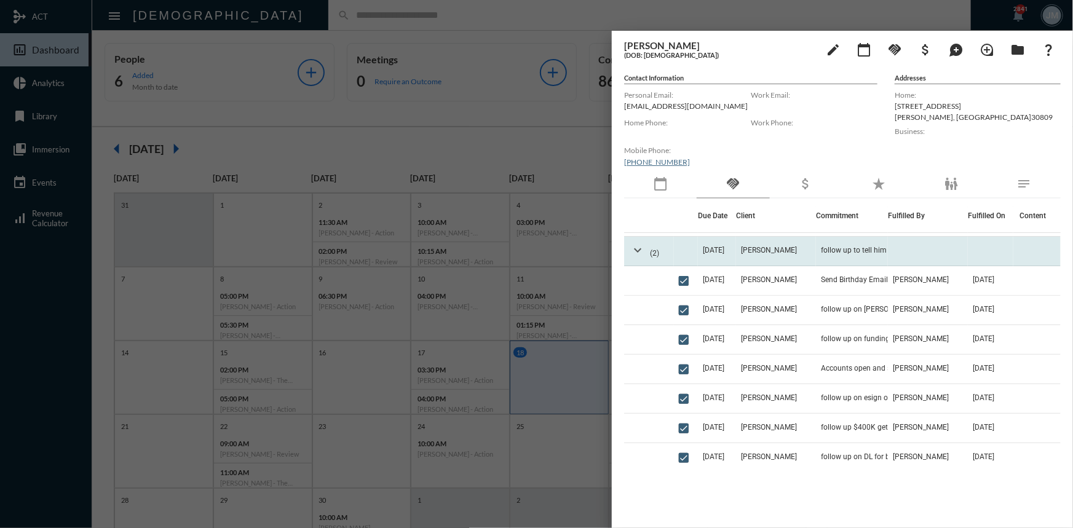
click at [631, 252] on mat-icon "expand_more" at bounding box center [637, 250] width 15 height 15
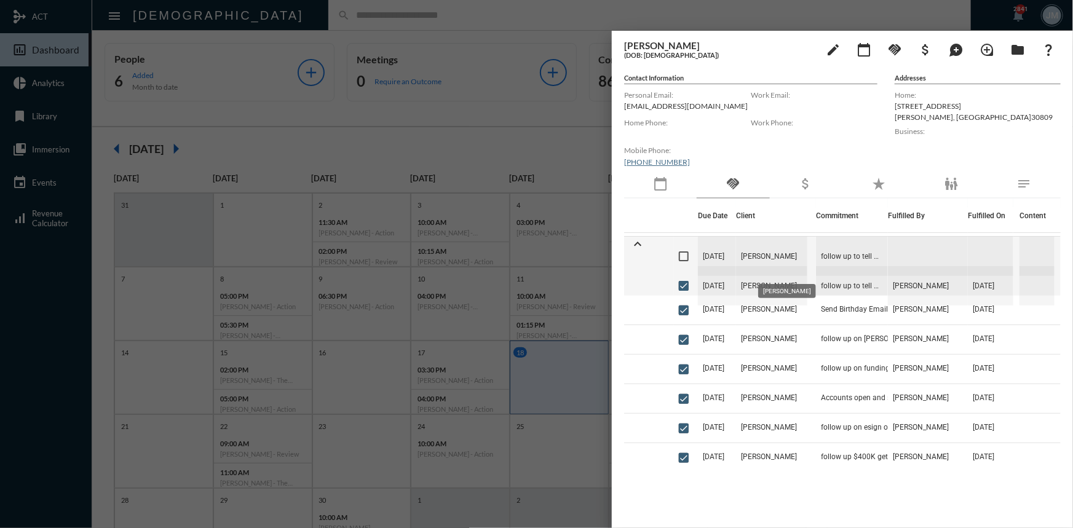
scroll to position [0, 0]
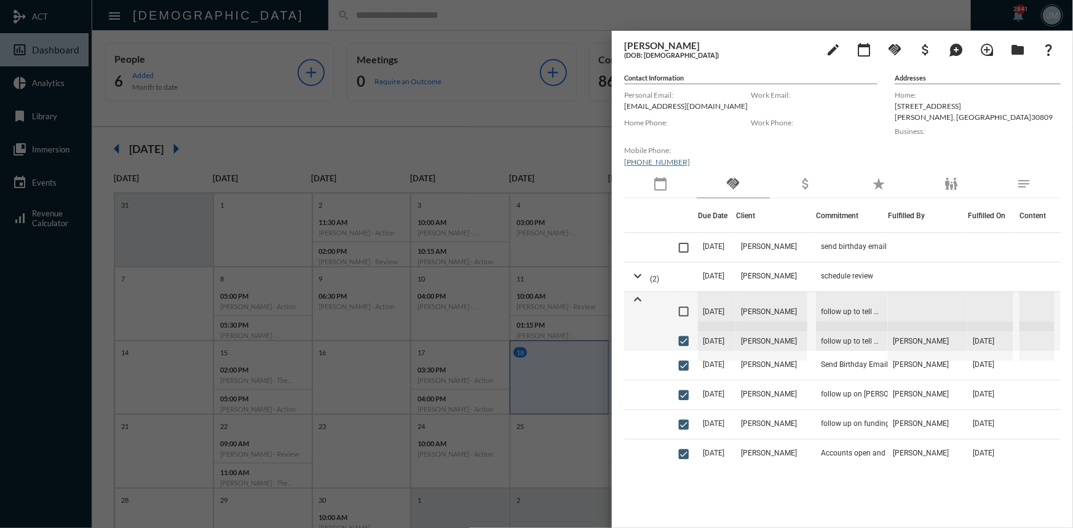
click at [559, 143] on div at bounding box center [536, 264] width 1073 height 528
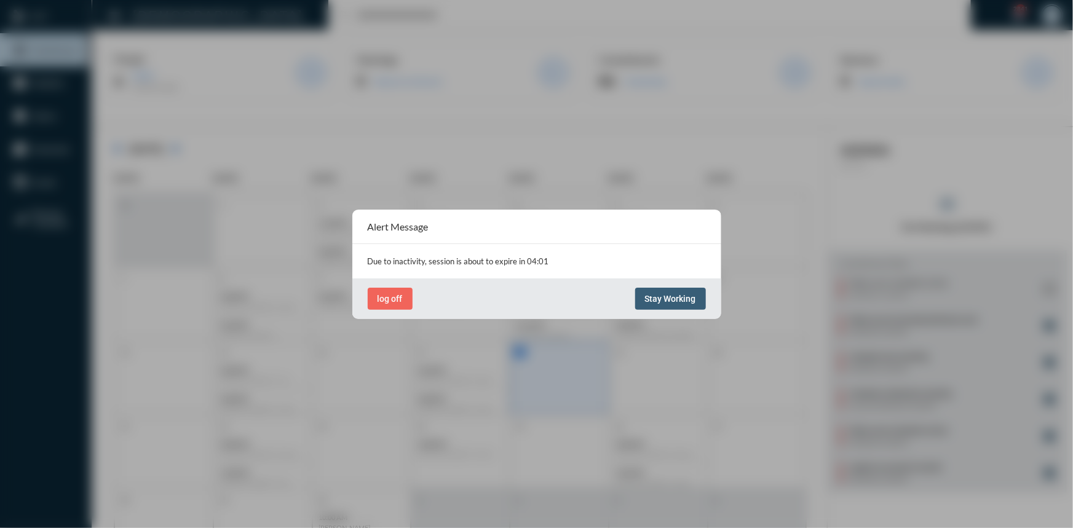
click at [673, 289] on button "Stay Working" at bounding box center [670, 299] width 71 height 22
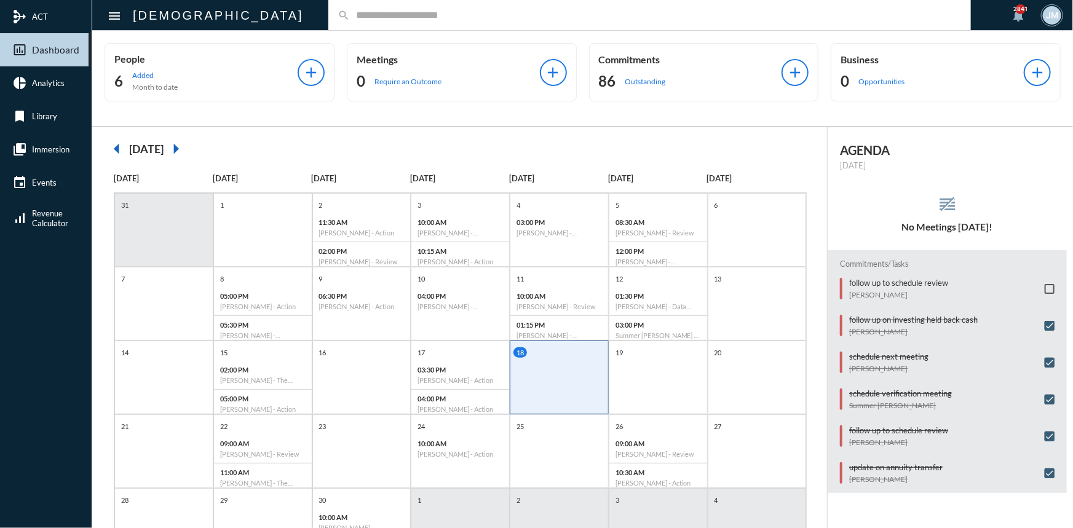
click at [350, 18] on input "text" at bounding box center [656, 15] width 612 height 10
type input "****"
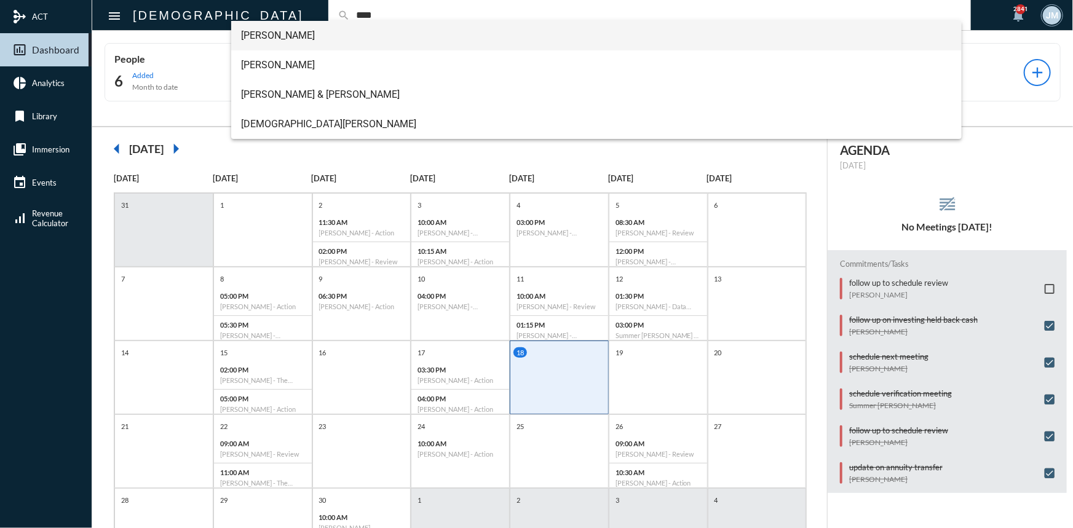
click at [292, 34] on span "David Buck" at bounding box center [596, 36] width 711 height 30
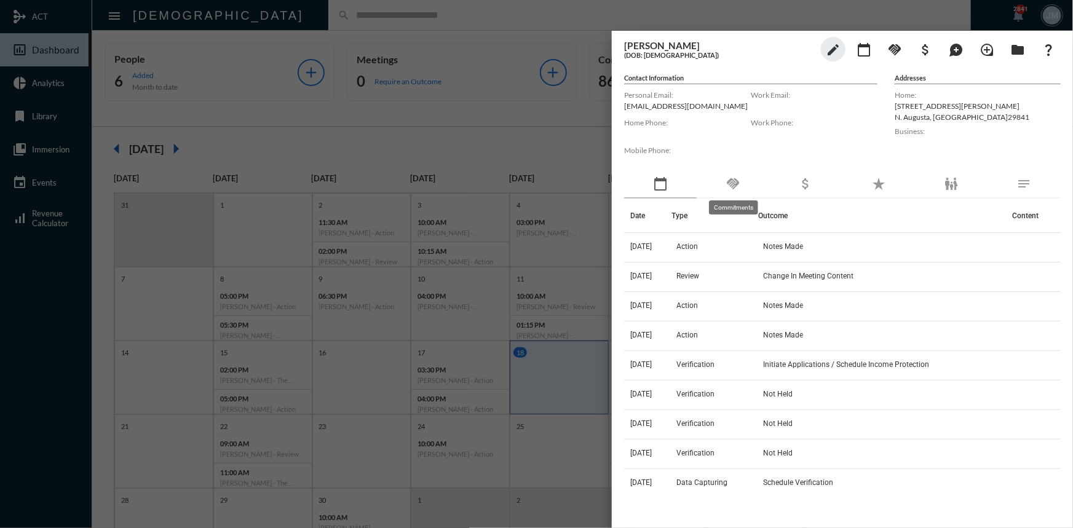
click at [737, 183] on mat-icon "handshake" at bounding box center [732, 183] width 15 height 15
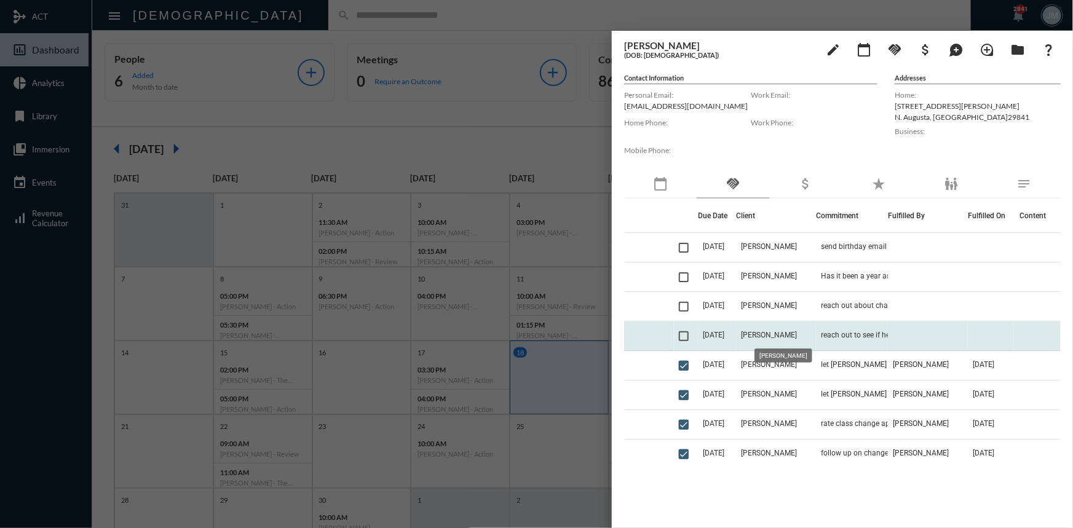
click at [756, 334] on span "David Buck" at bounding box center [769, 335] width 56 height 9
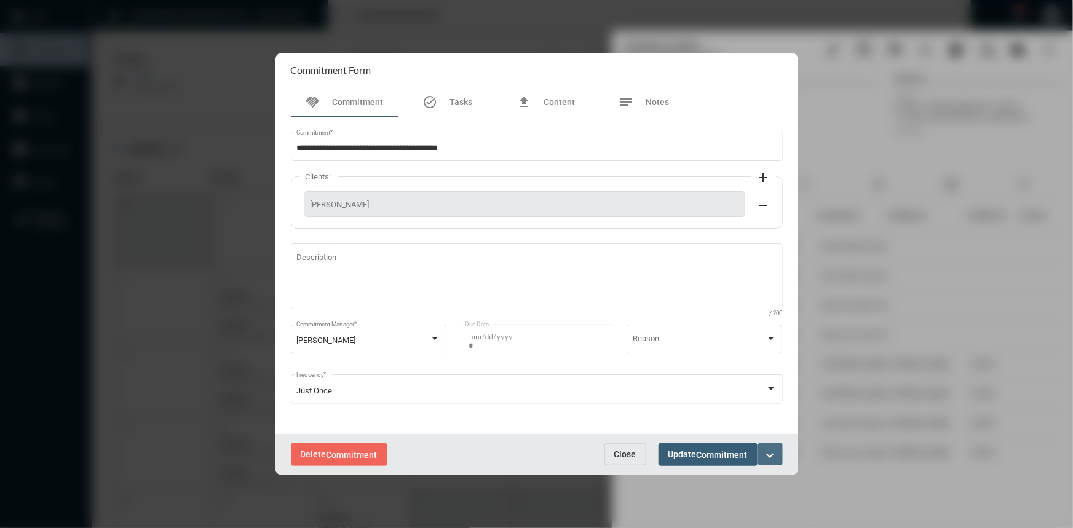
click at [765, 457] on mat-icon "expand_more" at bounding box center [770, 455] width 15 height 15
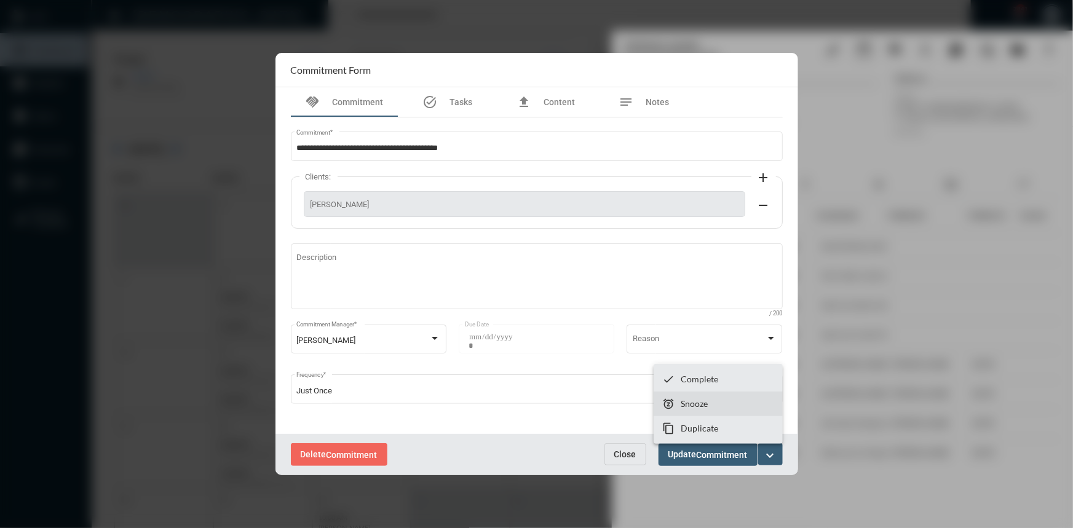
click at [694, 406] on p "Snooze" at bounding box center [694, 403] width 27 height 10
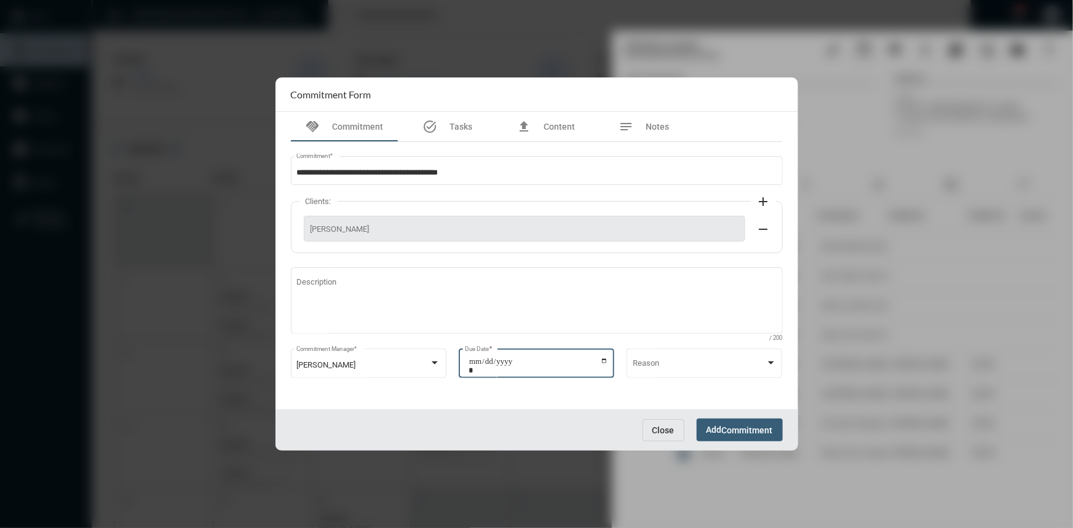
click at [599, 358] on input "**********" at bounding box center [538, 365] width 140 height 17
click at [602, 359] on input "**********" at bounding box center [538, 365] width 140 height 17
type input "**********"
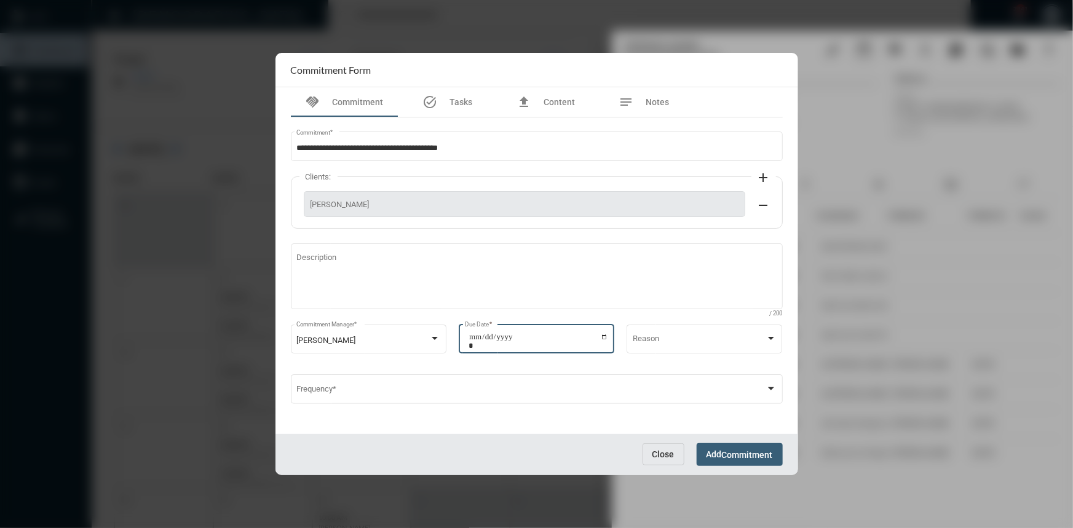
click at [725, 459] on span "Commitment" at bounding box center [747, 455] width 51 height 10
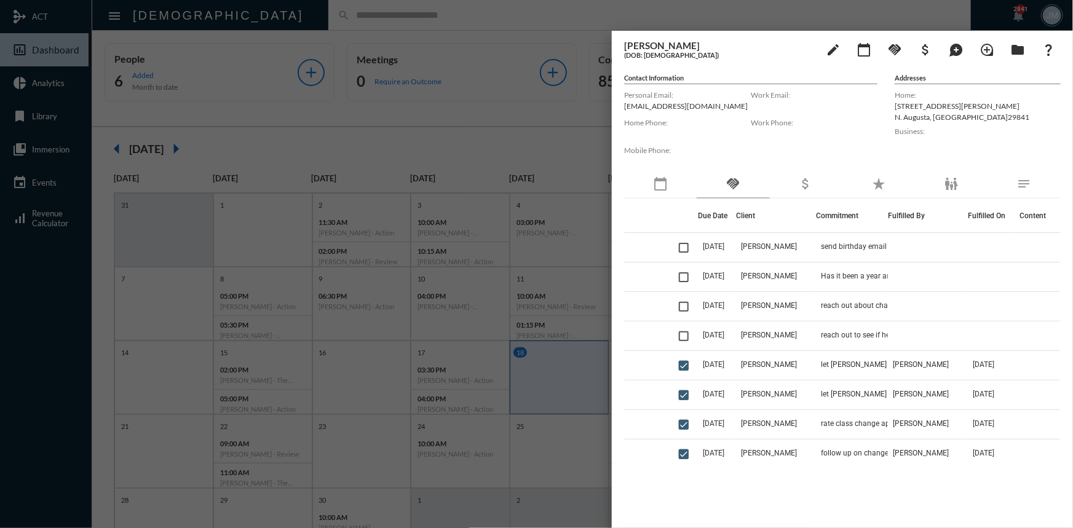
click at [500, 118] on div at bounding box center [536, 264] width 1073 height 528
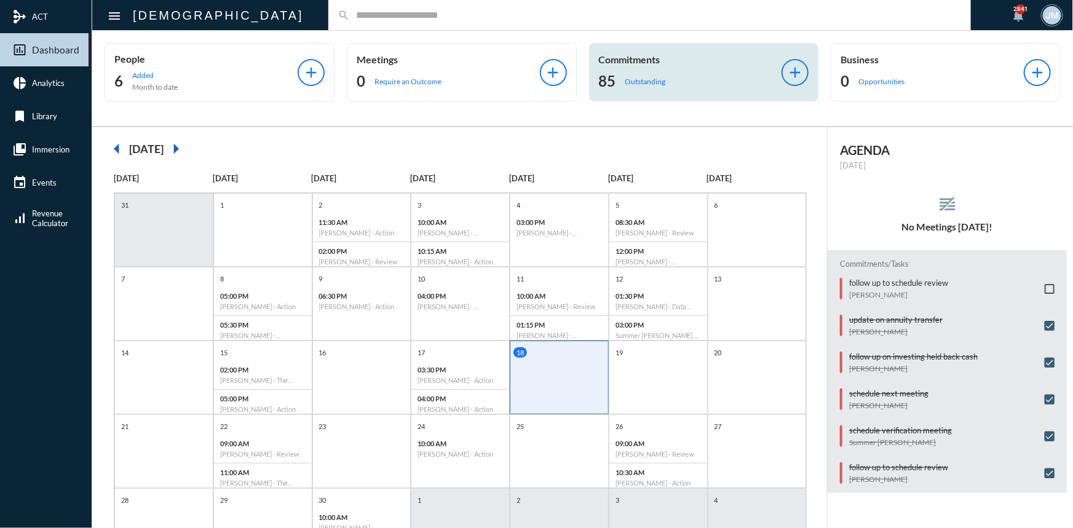
click at [648, 54] on p "Commitments" at bounding box center [690, 59] width 183 height 12
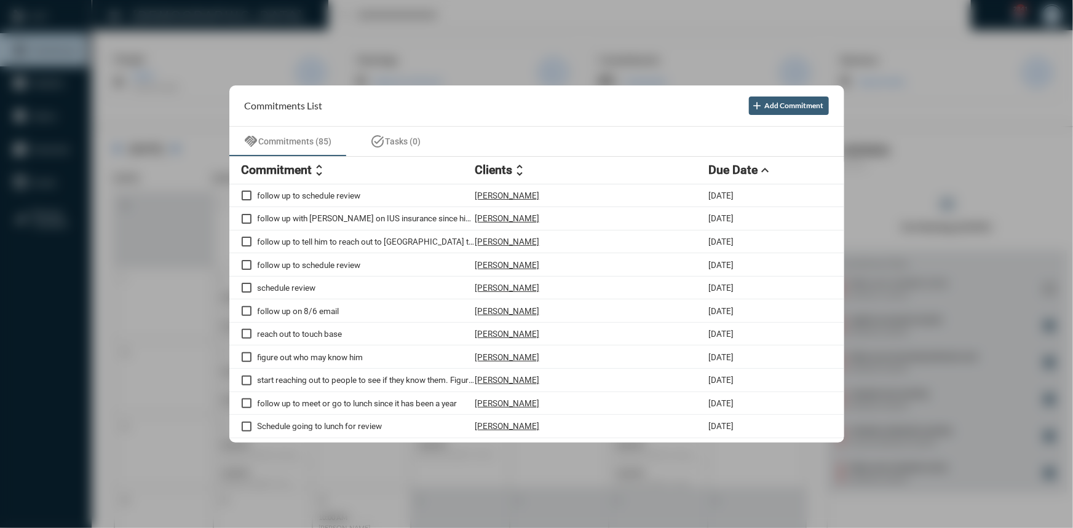
click at [416, 31] on div at bounding box center [536, 264] width 1073 height 528
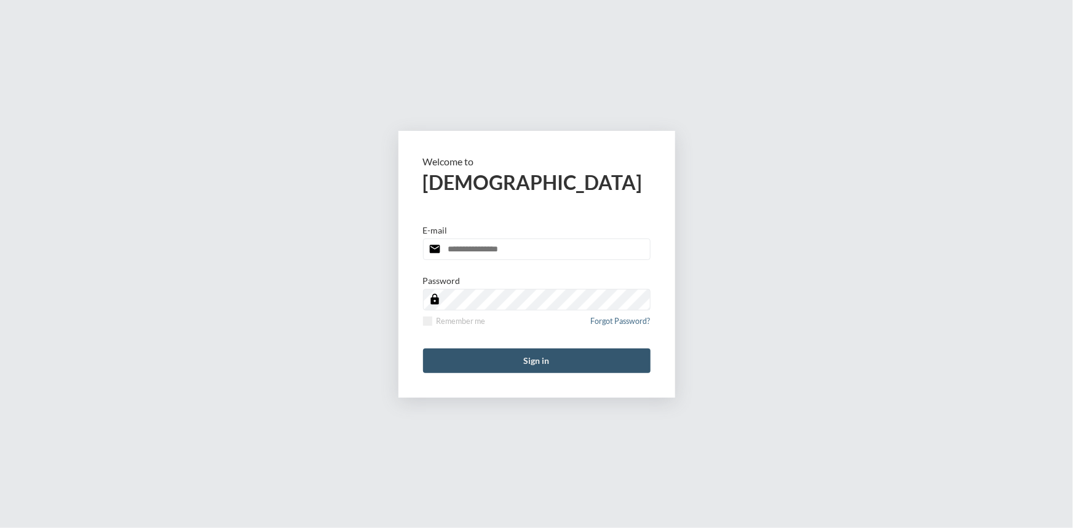
type input "**********"
click at [538, 361] on button "Sign in" at bounding box center [536, 361] width 227 height 25
